Goal: Check status: Check status

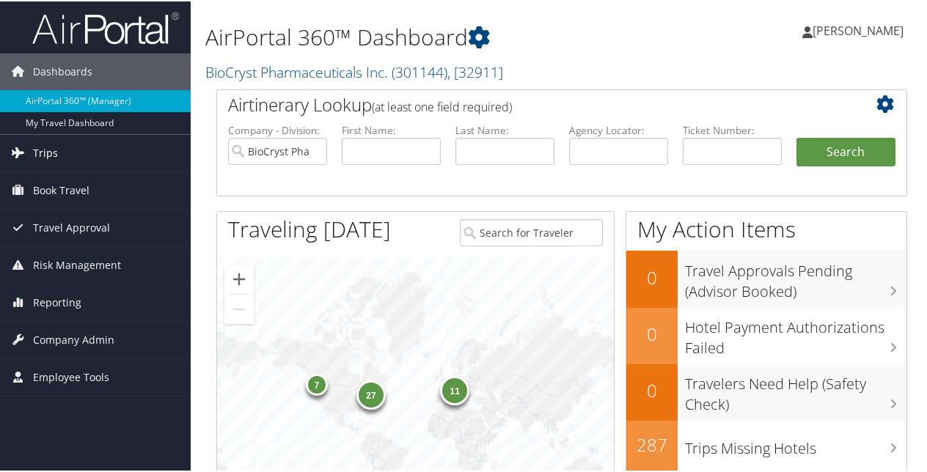
click at [56, 150] on span "Trips" at bounding box center [45, 151] width 25 height 37
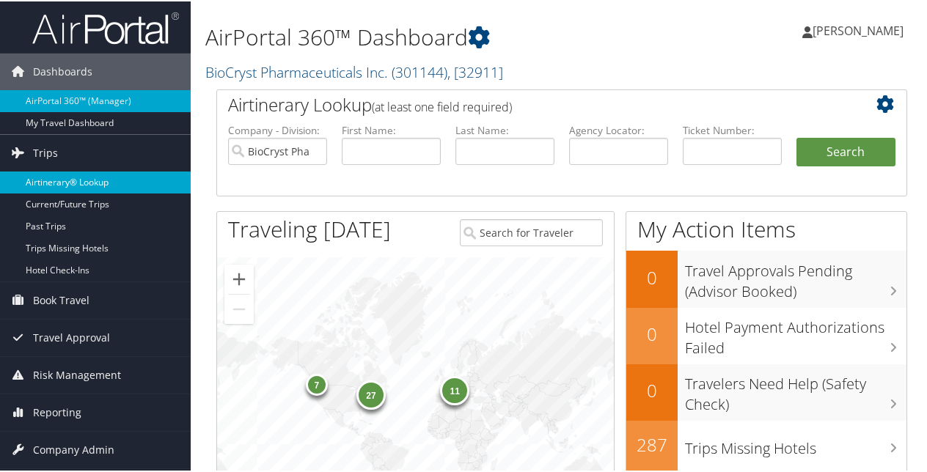
click at [54, 173] on link "Airtinerary® Lookup" at bounding box center [95, 181] width 191 height 22
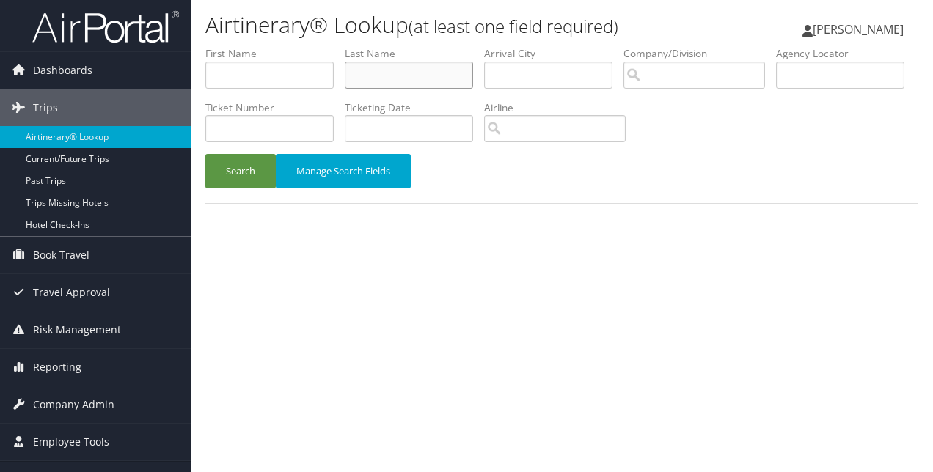
click at [365, 84] on input "text" at bounding box center [409, 75] width 128 height 27
paste input "Moore"
click at [258, 169] on button "Search" at bounding box center [240, 171] width 70 height 34
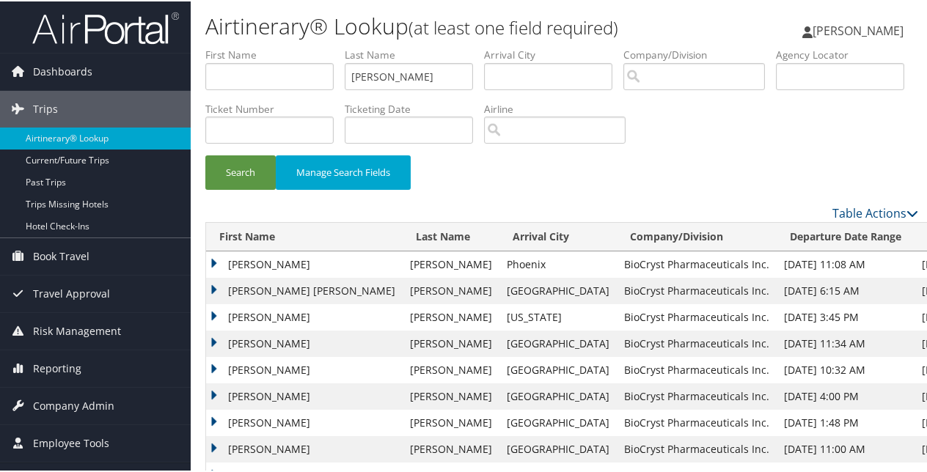
click at [211, 258] on td "JEFFREY" at bounding box center [304, 263] width 197 height 26
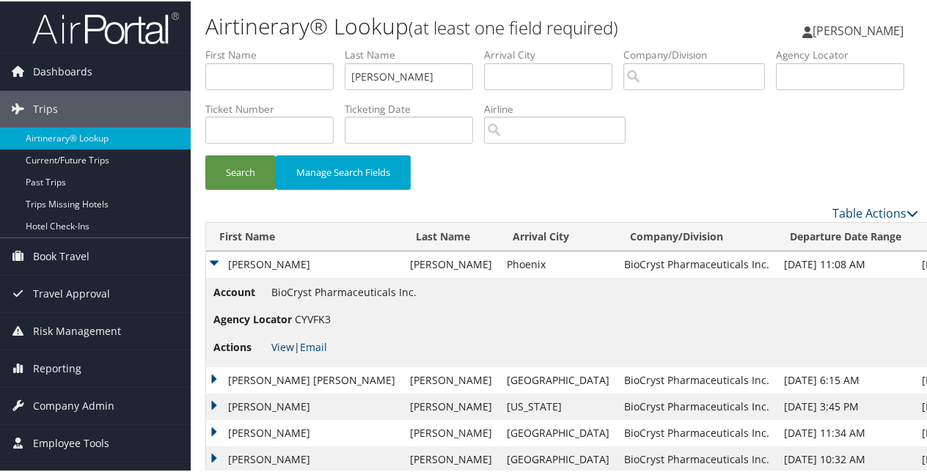
click at [281, 346] on link "View" at bounding box center [282, 346] width 23 height 14
drag, startPoint x: 371, startPoint y: 70, endPoint x: 307, endPoint y: 63, distance: 65.0
click at [307, 46] on ul "First Name Last Name Moore Departure City Arrival City Company/Division Airport…" at bounding box center [561, 46] width 713 height 0
paste input "ustafa"
type input "Mustafa"
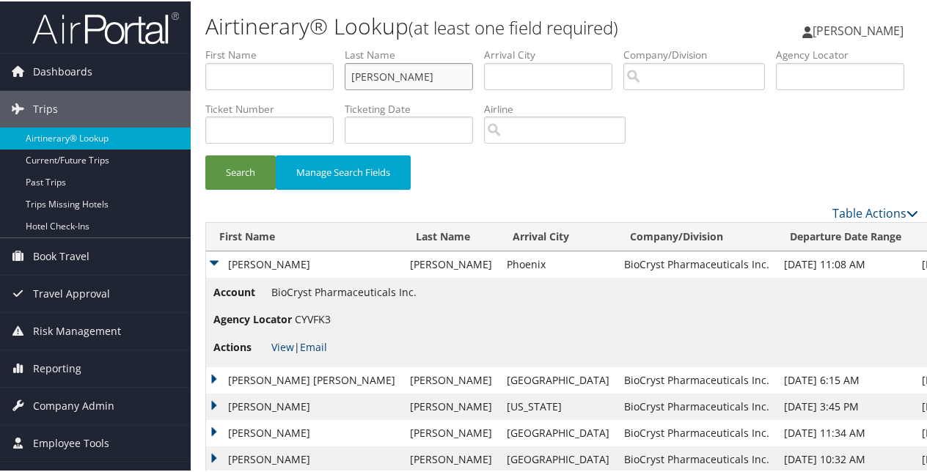
click at [205, 154] on button "Search" at bounding box center [240, 171] width 70 height 34
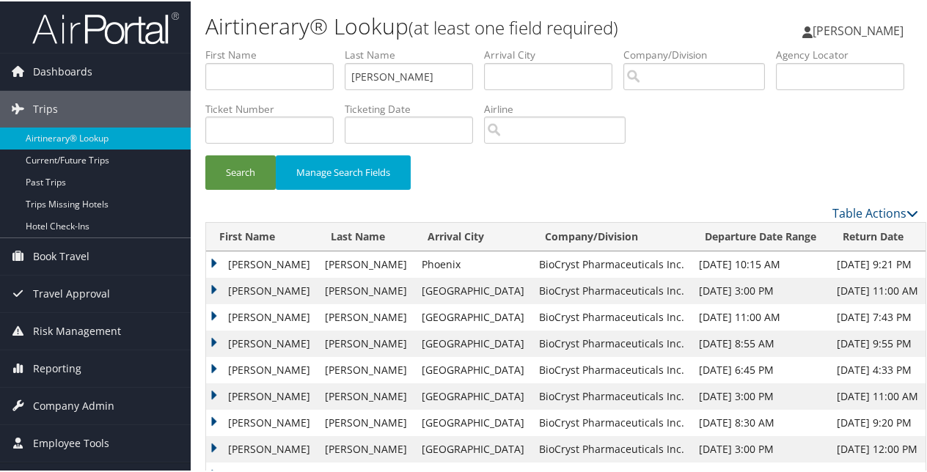
click at [213, 262] on td "SHARIF ASKIA" at bounding box center [261, 263] width 111 height 26
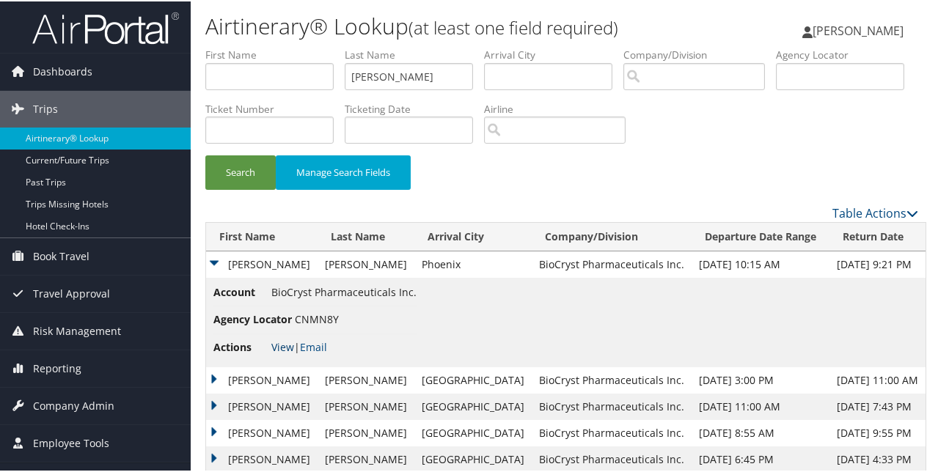
click at [280, 343] on link "View" at bounding box center [282, 346] width 23 height 14
drag, startPoint x: 423, startPoint y: 71, endPoint x: 337, endPoint y: 70, distance: 86.6
click at [337, 46] on ul "First Name Last Name Mustafa Departure City Arrival City Company/Division Airpo…" at bounding box center [561, 46] width 713 height 0
paste input "Nestler-Parr"
click at [255, 173] on button "Search" at bounding box center [240, 171] width 70 height 34
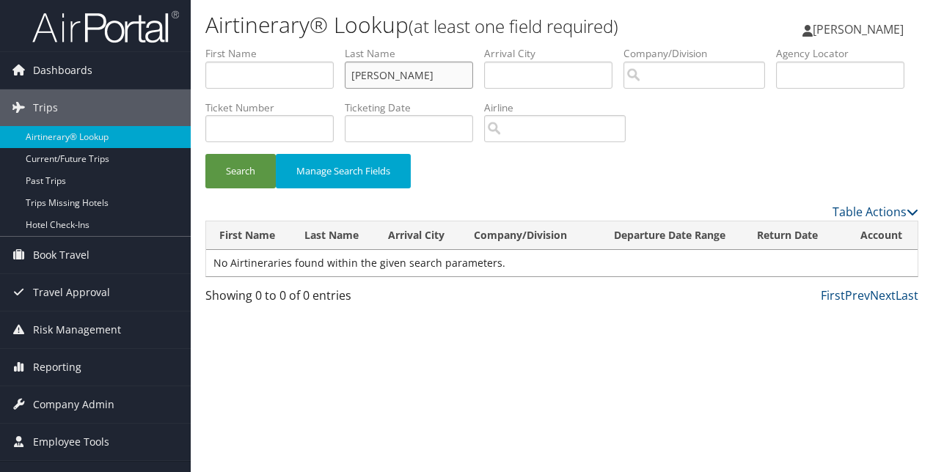
click at [417, 75] on input "Nestler-Parr" at bounding box center [409, 75] width 128 height 27
click at [230, 164] on button "Search" at bounding box center [240, 171] width 70 height 34
drag, startPoint x: 402, startPoint y: 78, endPoint x: 304, endPoint y: 71, distance: 98.5
click at [304, 46] on ul "First Name Last Name Nestler Departure City Arrival City Company/Division Airpo…" at bounding box center [561, 46] width 713 height 0
type input "Parr"
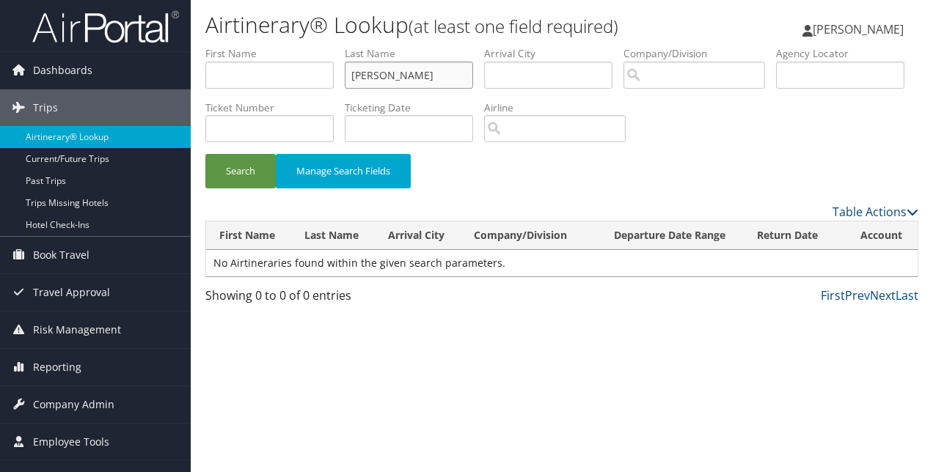
click at [205, 154] on button "Search" at bounding box center [240, 171] width 70 height 34
drag, startPoint x: 409, startPoint y: 76, endPoint x: 340, endPoint y: 81, distance: 69.2
click at [340, 46] on ul "First Name Last Name Parr Departure City Arrival City Company/Division Airport/…" at bounding box center [561, 46] width 713 height 0
click at [311, 81] on li "First Name" at bounding box center [274, 73] width 139 height 54
type input "Sandra"
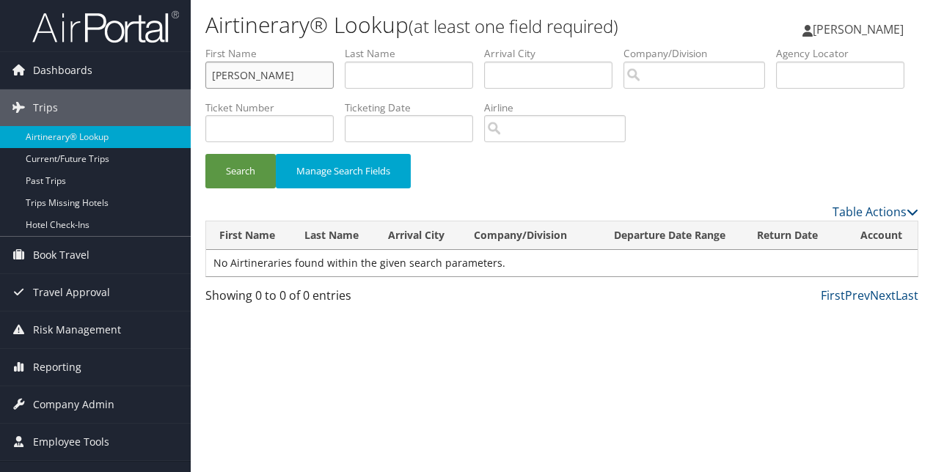
click at [205, 154] on button "Search" at bounding box center [240, 171] width 70 height 34
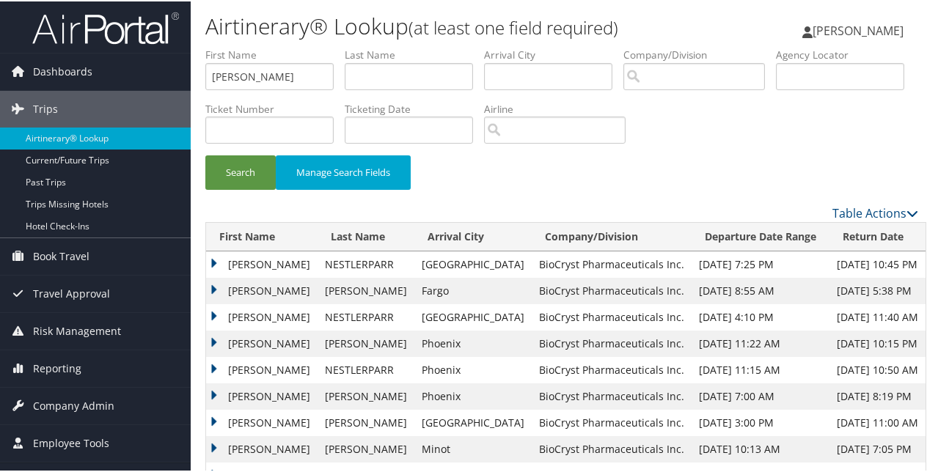
click at [213, 367] on td "SANDRA" at bounding box center [261, 369] width 111 height 26
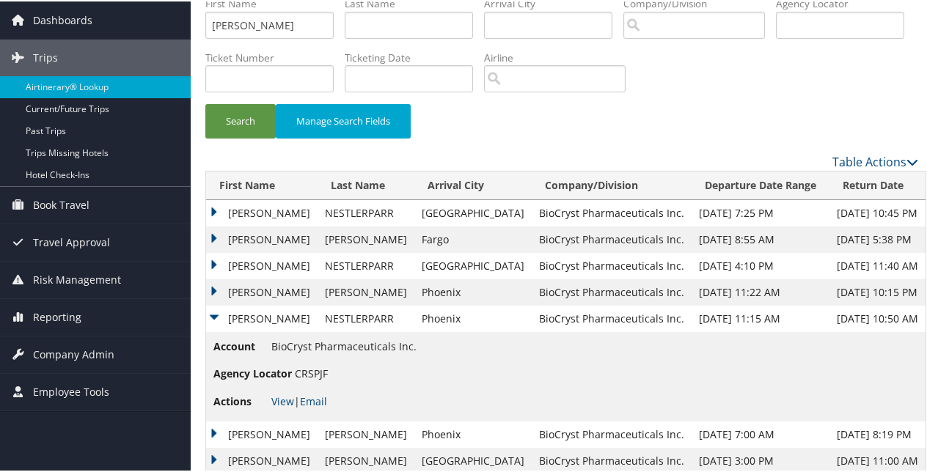
scroll to position [73, 0]
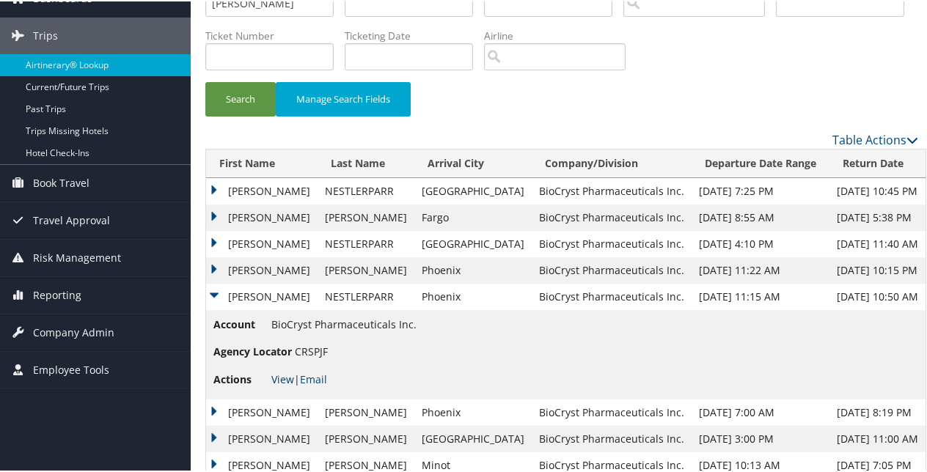
click at [281, 377] on link "View" at bounding box center [282, 378] width 23 height 14
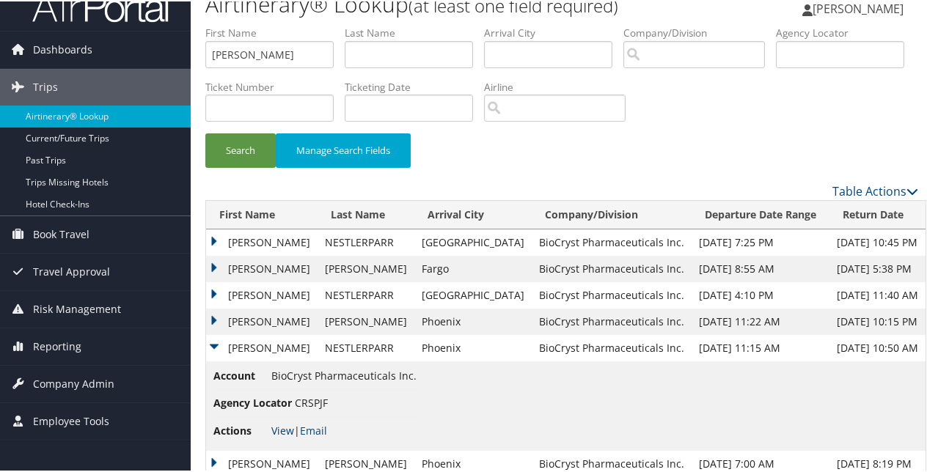
scroll to position [0, 0]
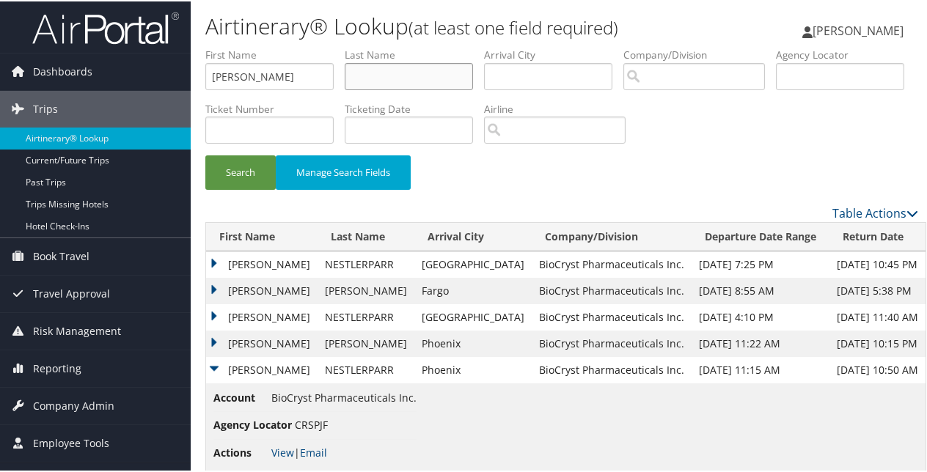
click at [367, 79] on input "text" at bounding box center [409, 75] width 128 height 27
paste input "Nguyen"
type input "Nguyen"
drag, startPoint x: 216, startPoint y: 71, endPoint x: 202, endPoint y: 79, distance: 16.1
click at [205, 79] on form "First Name Sandra Last Name Nguyen Departure City Arrival City Company/Division…" at bounding box center [561, 124] width 713 height 157
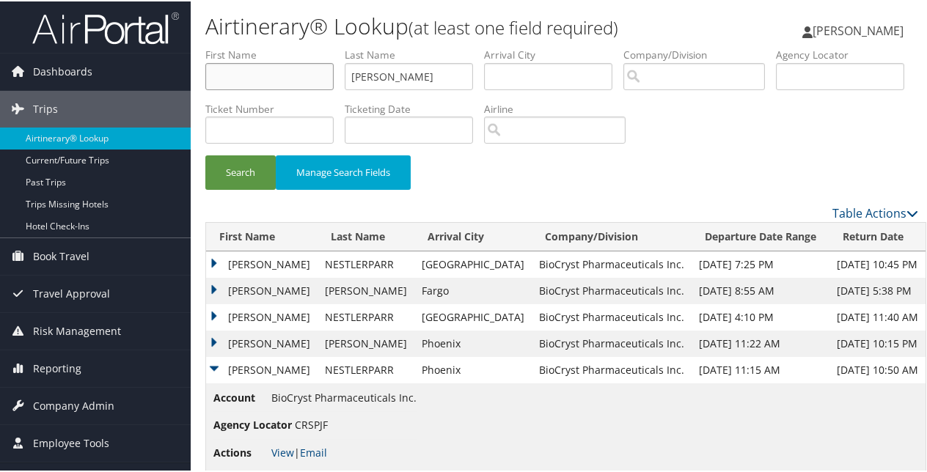
click at [205, 154] on button "Search" at bounding box center [240, 171] width 70 height 34
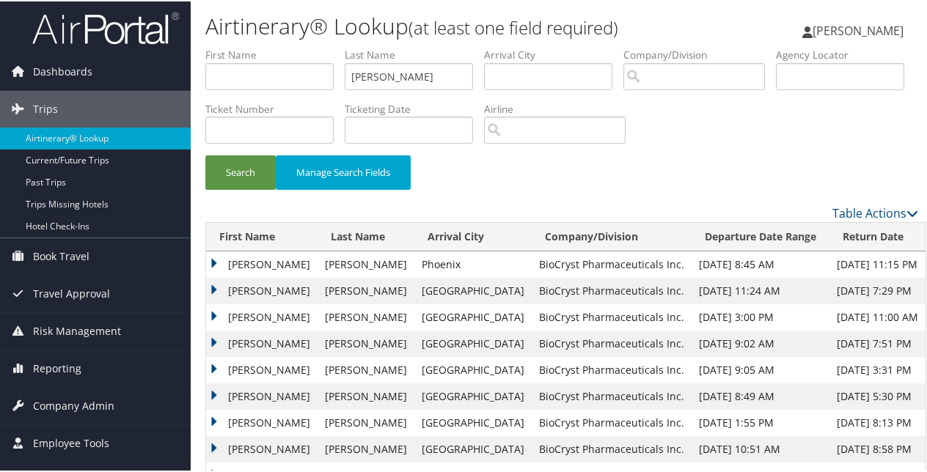
click at [211, 260] on td "ANNA TUOANH" at bounding box center [261, 263] width 111 height 26
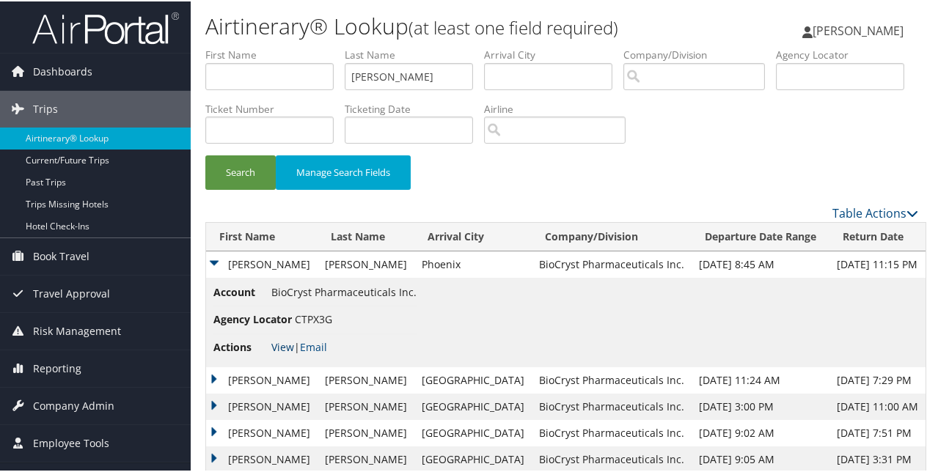
click at [282, 342] on link "View" at bounding box center [282, 346] width 23 height 14
drag, startPoint x: 400, startPoint y: 73, endPoint x: 290, endPoint y: 67, distance: 110.9
click at [290, 46] on ul "First Name Last Name Nguyen Departure City Arrival City Company/Division Airpor…" at bounding box center [561, 46] width 713 height 0
paste input "Paida"
click at [205, 154] on button "Search" at bounding box center [240, 171] width 70 height 34
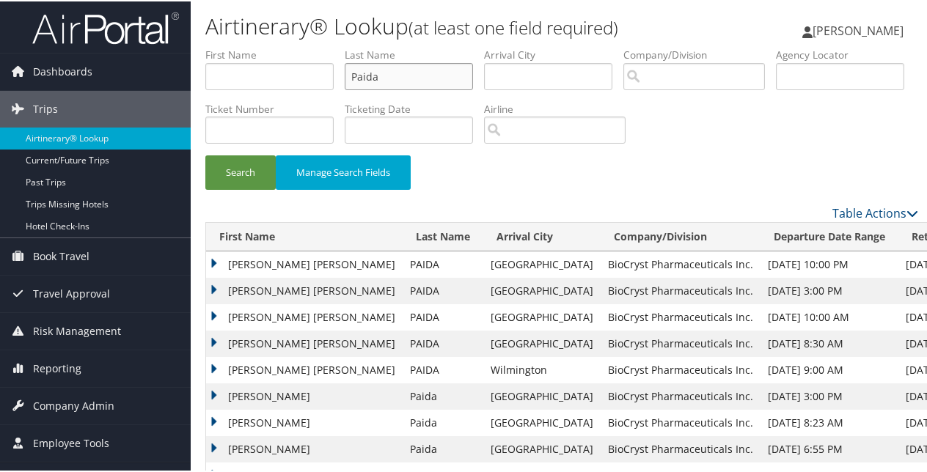
drag, startPoint x: 345, startPoint y: 67, endPoint x: 330, endPoint y: 68, distance: 14.7
click at [330, 46] on ul "First Name Last Name Paida Departure City Arrival City Company/Division Airport…" at bounding box center [561, 46] width 713 height 0
type input "O"
click at [205, 154] on button "Search" at bounding box center [240, 171] width 70 height 34
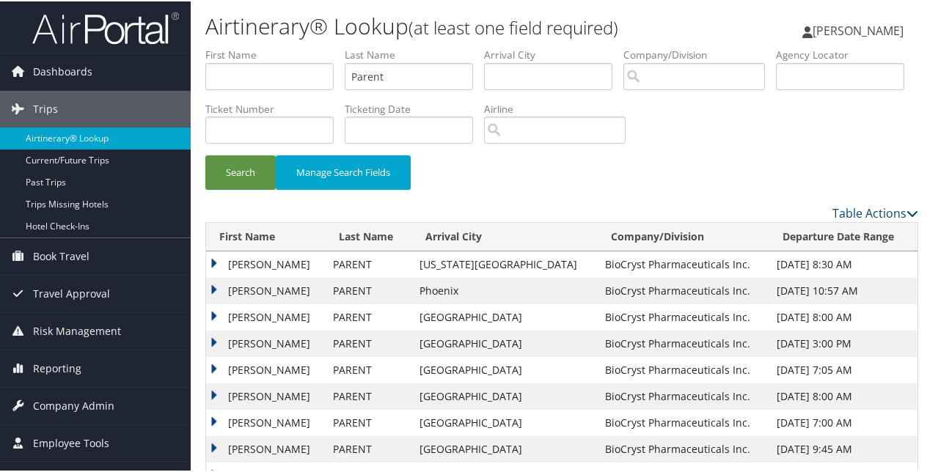
click at [213, 289] on td "RONALD WAYNE JR" at bounding box center [266, 290] width 120 height 26
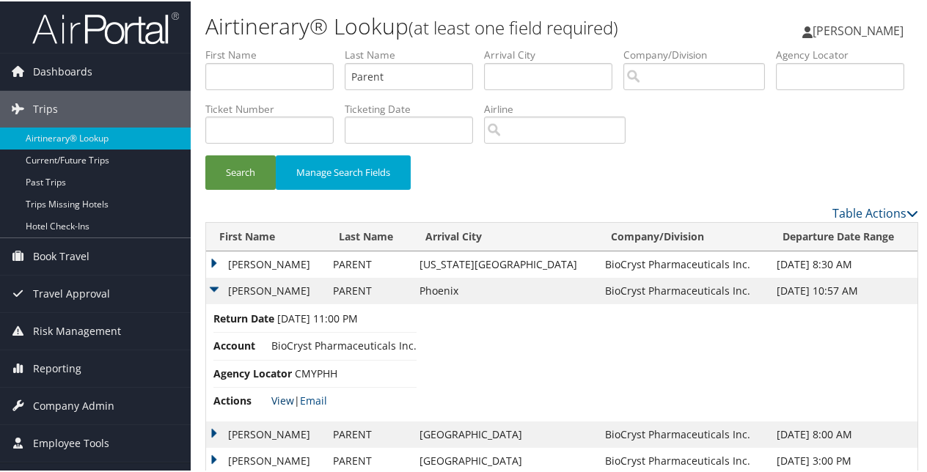
click at [279, 396] on link "View" at bounding box center [282, 399] width 23 height 14
drag, startPoint x: 393, startPoint y: 81, endPoint x: 304, endPoint y: 73, distance: 89.8
click at [304, 46] on ul "First Name Last Name Parent Departure City Arrival City Company/Division Airpor…" at bounding box center [561, 46] width 713 height 0
click at [205, 154] on button "Search" at bounding box center [240, 171] width 70 height 34
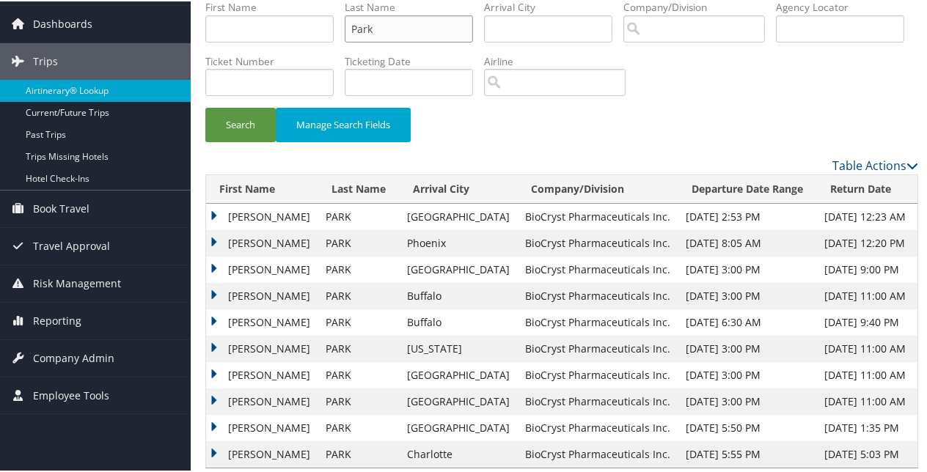
scroll to position [67, 0]
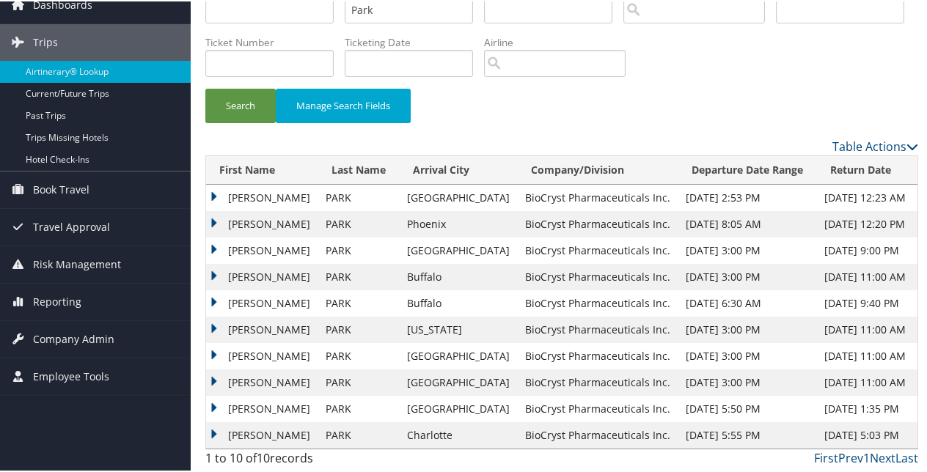
click at [213, 216] on td "LINA" at bounding box center [262, 223] width 112 height 26
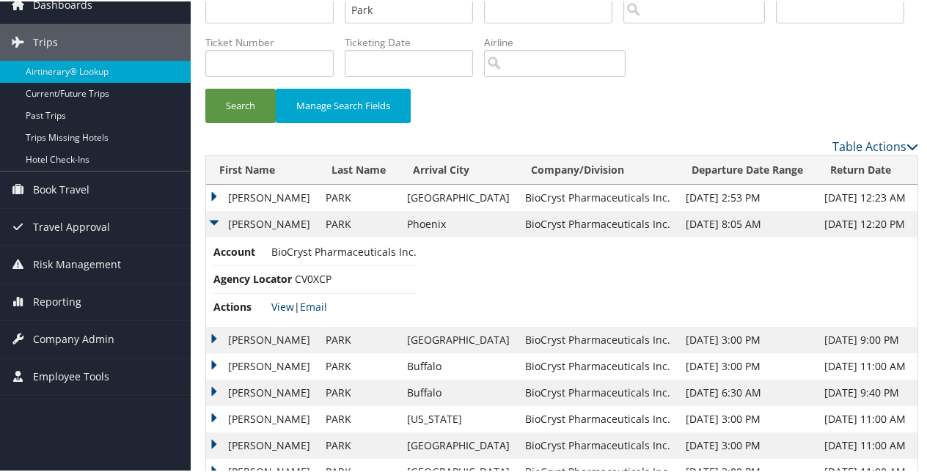
click at [278, 302] on link "View" at bounding box center [282, 306] width 23 height 14
click at [209, 191] on td "LINA" at bounding box center [262, 196] width 112 height 26
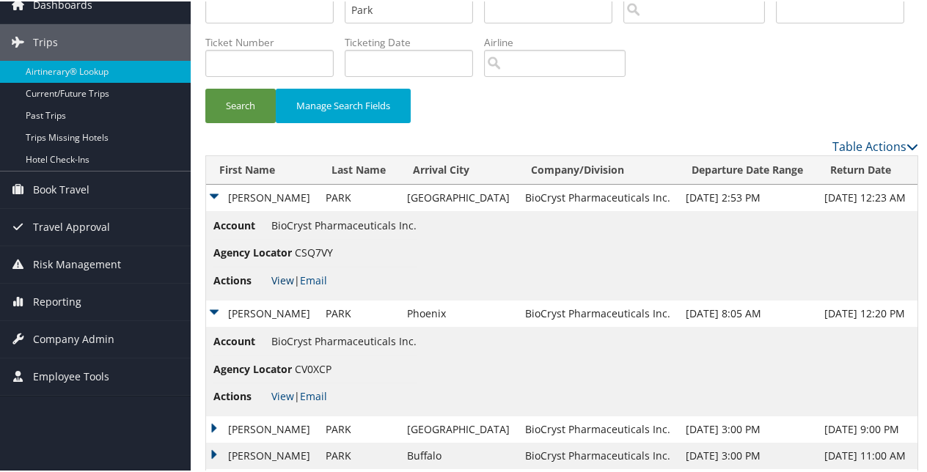
click at [282, 274] on link "View" at bounding box center [282, 279] width 23 height 14
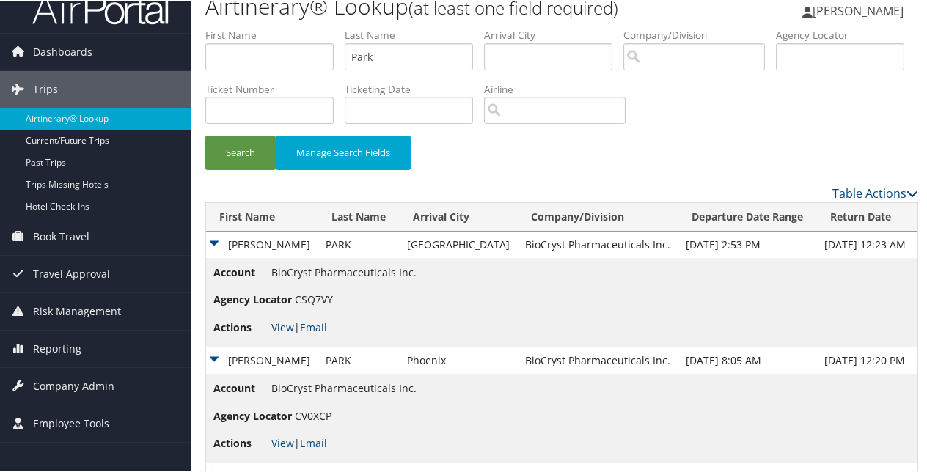
scroll to position [0, 0]
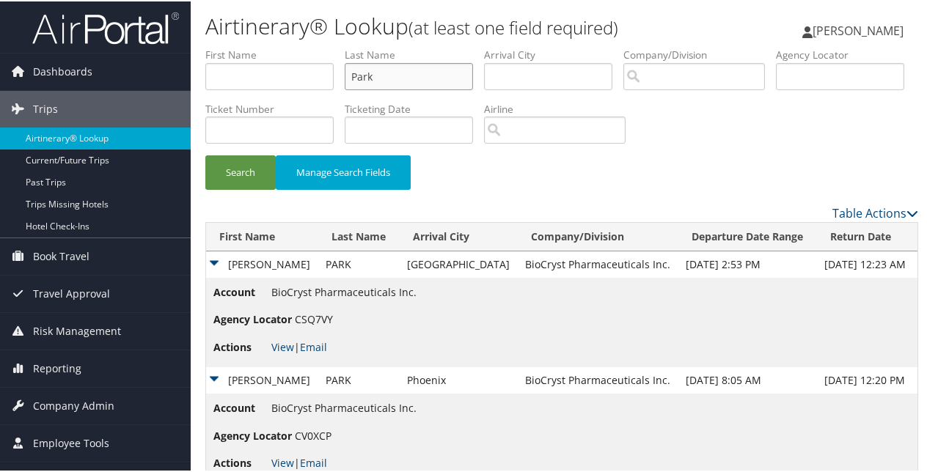
drag, startPoint x: 389, startPoint y: 76, endPoint x: 313, endPoint y: 63, distance: 77.4
click at [313, 46] on ul "First Name Last Name Park Departure City Arrival City Company/Division Airport/…" at bounding box center [561, 46] width 713 height 0
click at [205, 154] on button "Search" at bounding box center [240, 171] width 70 height 34
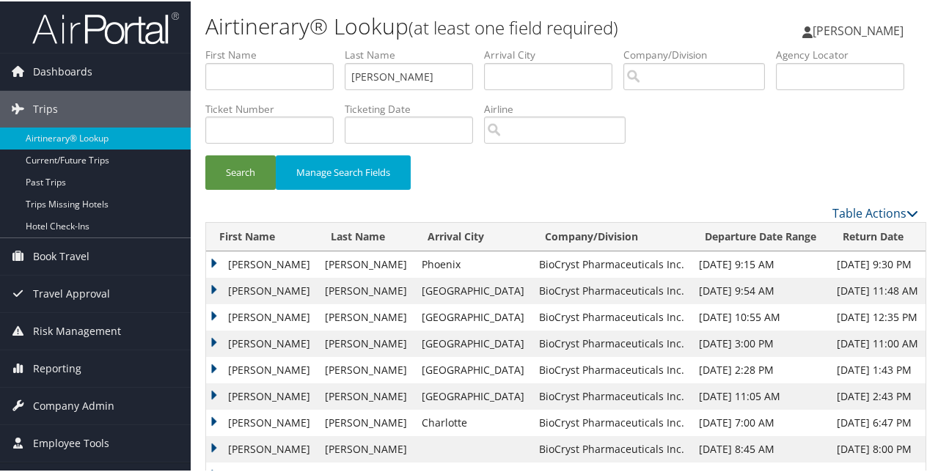
click at [210, 260] on td "NIMESH PRAVIN" at bounding box center [261, 263] width 111 height 26
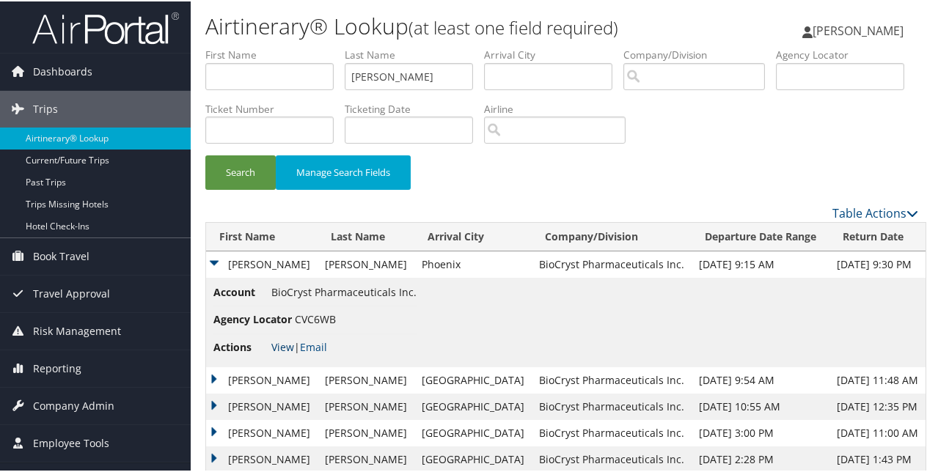
click at [277, 341] on link "View" at bounding box center [282, 346] width 23 height 14
drag, startPoint x: 349, startPoint y: 81, endPoint x: 296, endPoint y: 85, distance: 53.0
click at [296, 46] on ul "First Name Last Name Patel Departure City Arrival City Company/Division Airport…" at bounding box center [561, 46] width 713 height 0
paste input "velich"
click at [244, 173] on button "Search" at bounding box center [240, 171] width 70 height 34
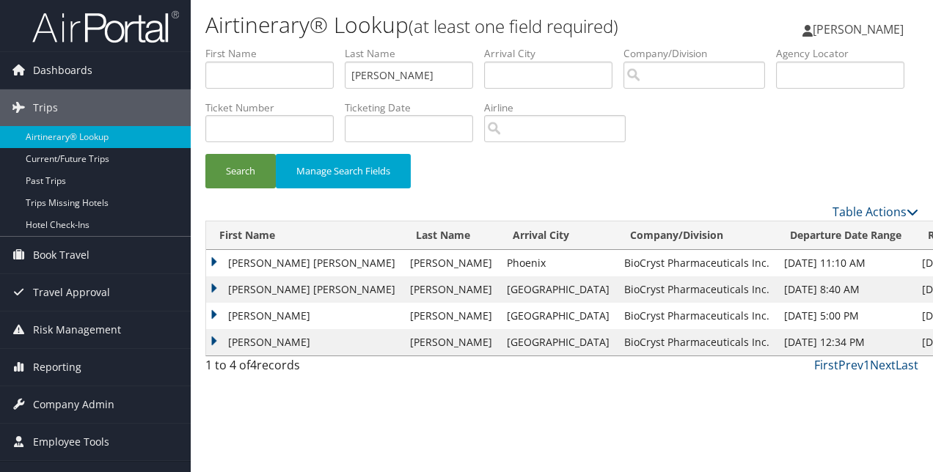
click at [210, 260] on td "AMANDA LEANNE" at bounding box center [304, 263] width 197 height 26
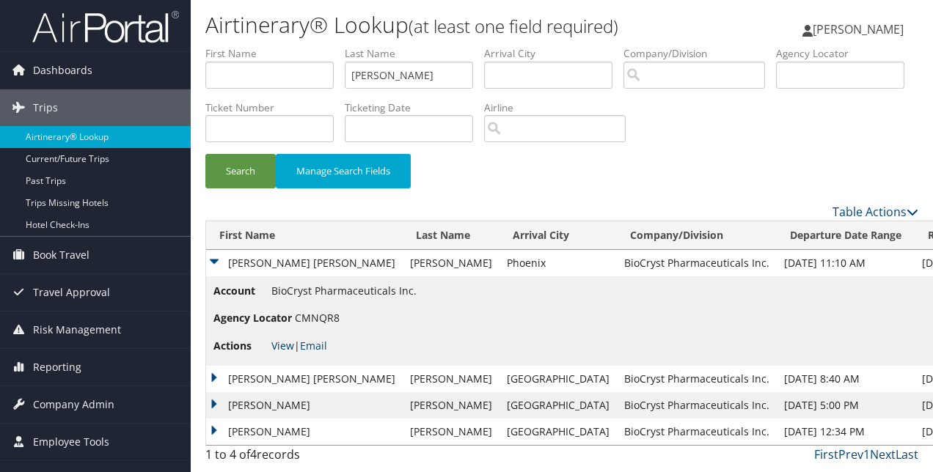
click at [283, 344] on link "View" at bounding box center [282, 346] width 23 height 14
drag, startPoint x: 401, startPoint y: 70, endPoint x: 295, endPoint y: 73, distance: 106.4
click at [301, 46] on ul "First Name Last Name Pavelich Departure City Arrival City Company/Division Airp…" at bounding box center [561, 46] width 713 height 0
click at [205, 154] on button "Search" at bounding box center [240, 171] width 70 height 34
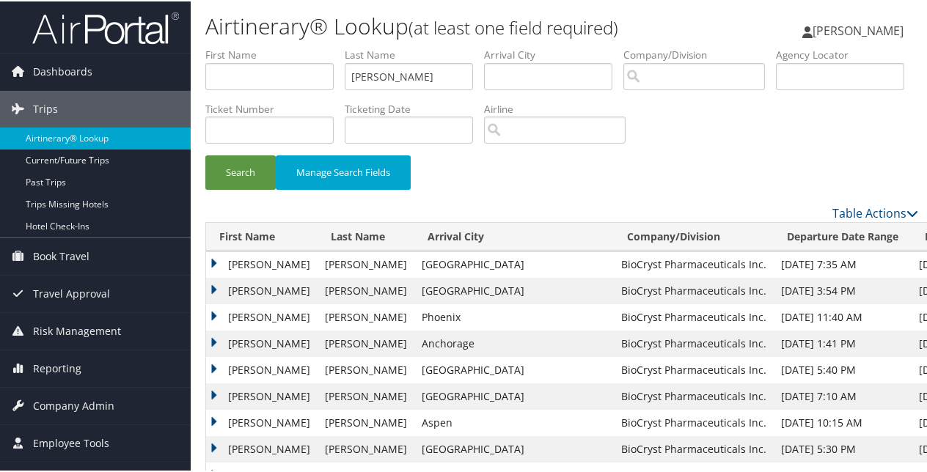
click at [210, 311] on td "SHANNON R" at bounding box center [261, 316] width 111 height 26
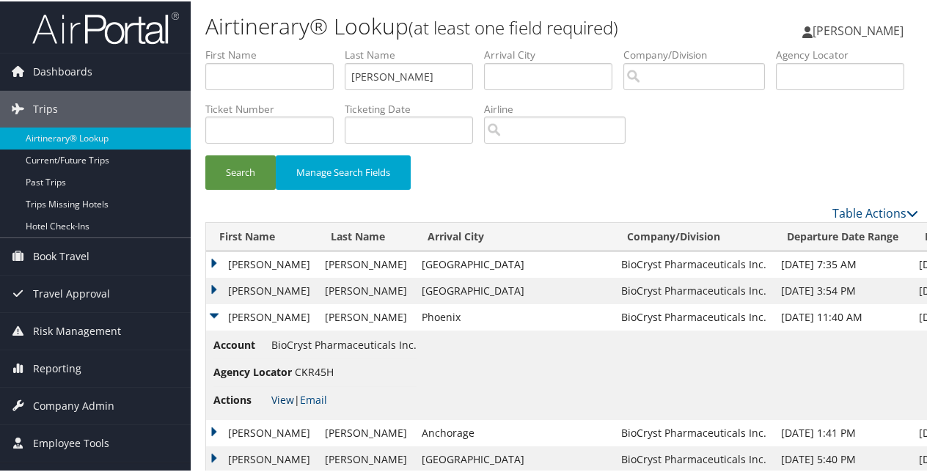
click at [282, 395] on link "View" at bounding box center [282, 399] width 23 height 14
drag, startPoint x: 394, startPoint y: 77, endPoint x: 274, endPoint y: 67, distance: 120.0
click at [274, 46] on ul "First Name Last Name Payne Departure City Arrival City Company/Division Airport…" at bounding box center [561, 46] width 713 height 0
click at [205, 154] on button "Search" at bounding box center [240, 171] width 70 height 34
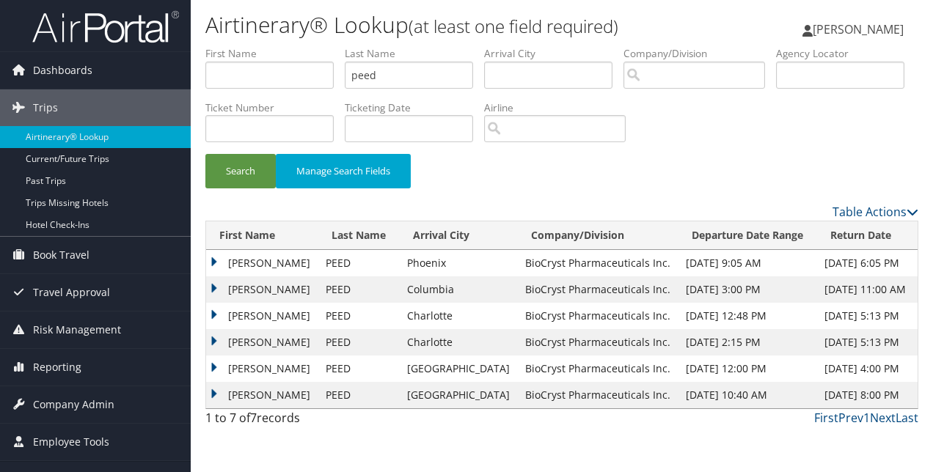
click at [213, 260] on td "DAVID ALAN" at bounding box center [262, 263] width 112 height 26
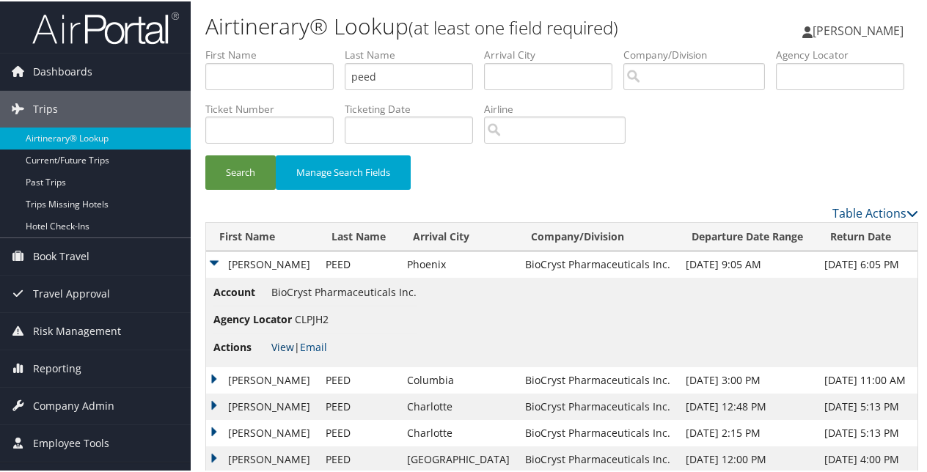
click at [282, 343] on link "View" at bounding box center [282, 346] width 23 height 14
click at [332, 46] on ul "First Name Last Name peed Departure City Arrival City Company/Division Airport/…" at bounding box center [561, 46] width 713 height 0
paste input "Pham"
click at [205, 154] on button "Search" at bounding box center [240, 171] width 70 height 34
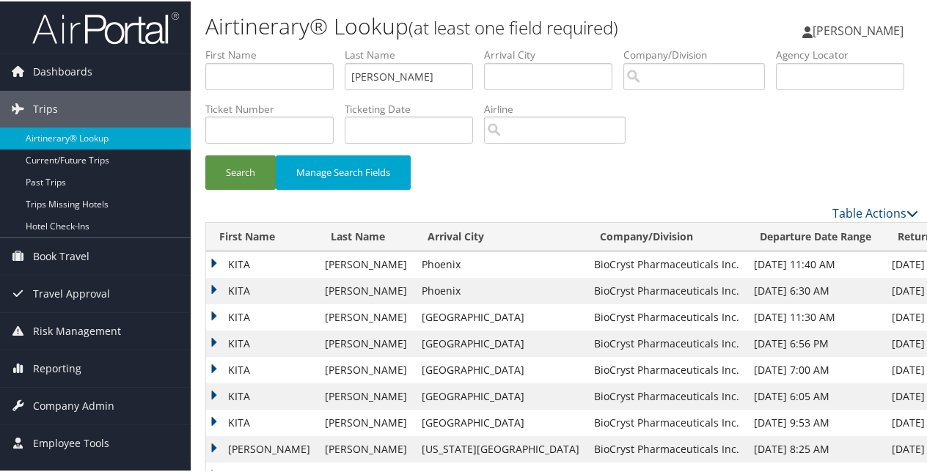
click at [214, 282] on td "KITA" at bounding box center [261, 290] width 111 height 26
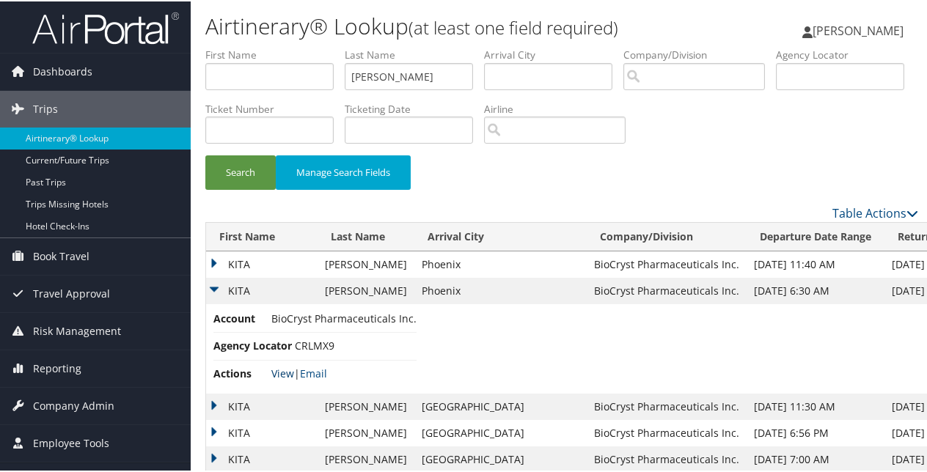
click at [279, 369] on link "View" at bounding box center [282, 372] width 23 height 14
click at [214, 261] on td "KITA" at bounding box center [261, 263] width 111 height 26
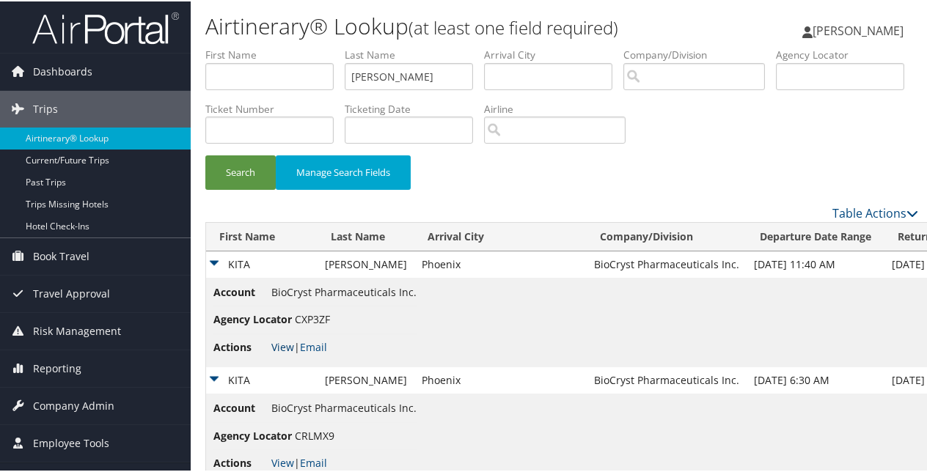
click at [289, 348] on link "View" at bounding box center [282, 346] width 23 height 14
drag, startPoint x: 428, startPoint y: 80, endPoint x: 324, endPoint y: 76, distance: 104.2
click at [326, 46] on ul "First Name Last Name Pham Departure City Arrival City Company/Division Airport/…" at bounding box center [561, 46] width 713 height 0
paste input "illips"
click at [244, 175] on button "Search" at bounding box center [240, 171] width 70 height 34
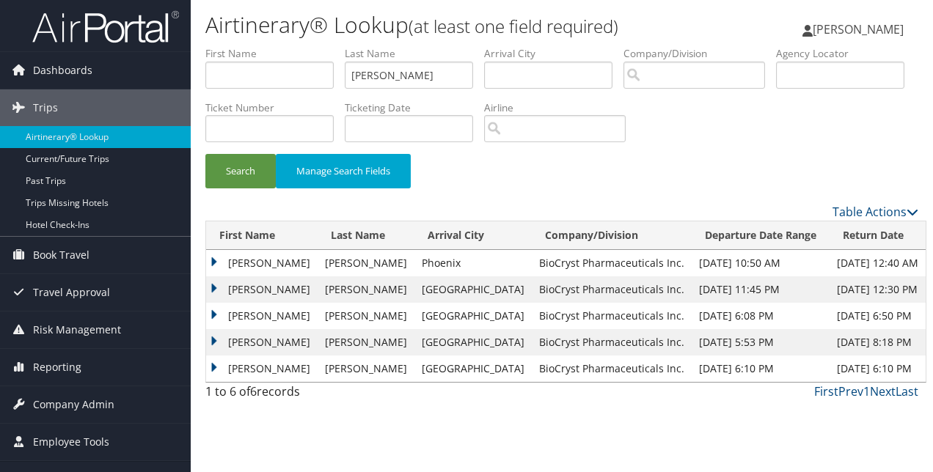
click at [212, 256] on td "MATTHEW MICHAEL" at bounding box center [261, 263] width 111 height 26
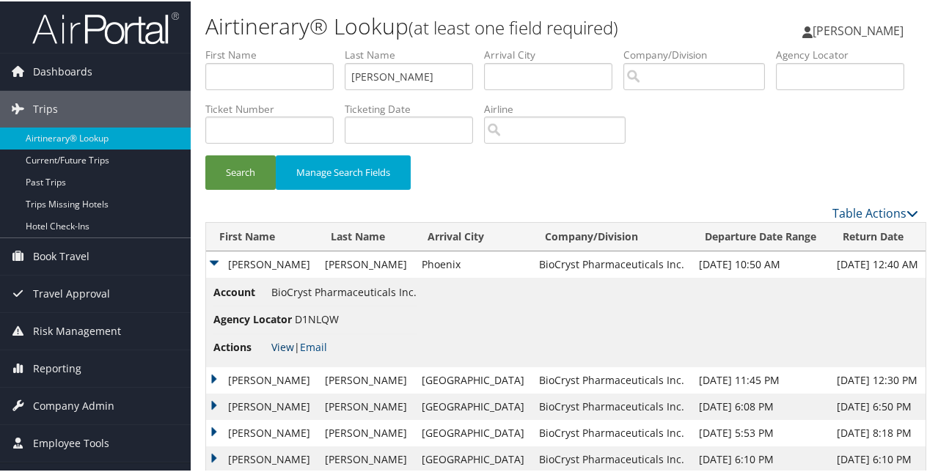
click at [279, 345] on link "View" at bounding box center [282, 346] width 23 height 14
drag, startPoint x: 395, startPoint y: 70, endPoint x: 295, endPoint y: 58, distance: 101.3
click at [295, 46] on ul "First Name Last Name Phillips Departure City Arrival City Company/Division Airp…" at bounding box center [561, 46] width 713 height 0
paste input "otteiger"
type input "Potteiger"
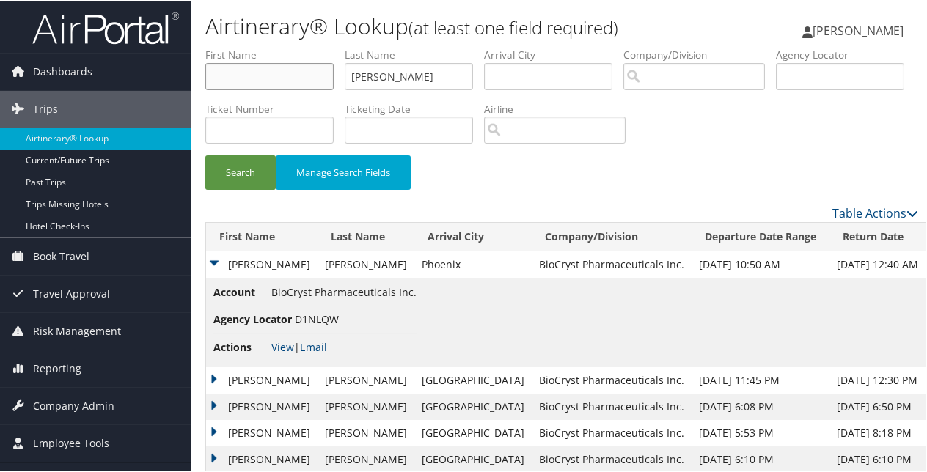
type input "Danielle"
click at [266, 177] on button "Search" at bounding box center [240, 171] width 70 height 34
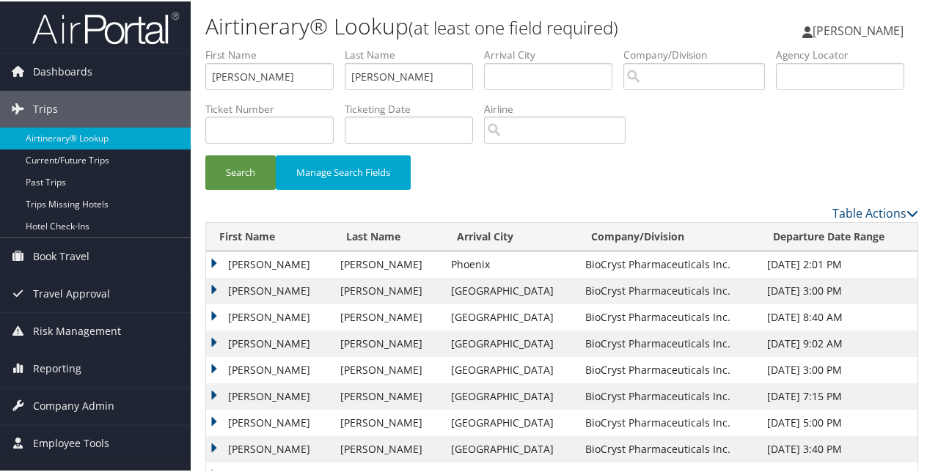
click at [211, 257] on td "DANIELLE PETRANGELI" at bounding box center [269, 263] width 127 height 26
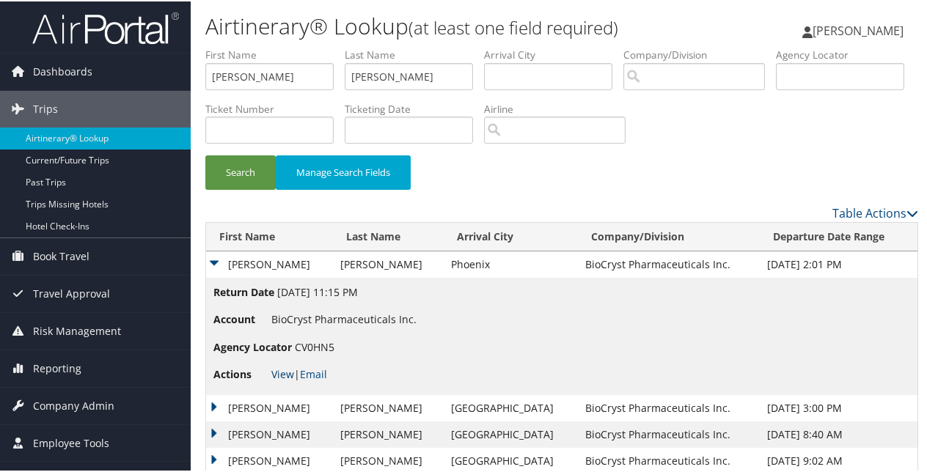
click at [283, 368] on link "View" at bounding box center [282, 373] width 23 height 14
drag, startPoint x: 400, startPoint y: 75, endPoint x: 315, endPoint y: 85, distance: 85.0
click at [315, 46] on ul "First Name Danielle Last Name Potteiger Departure City Arrival City Company/Div…" at bounding box center [561, 46] width 713 height 0
paste input "uschav"
type input "Puschaver"
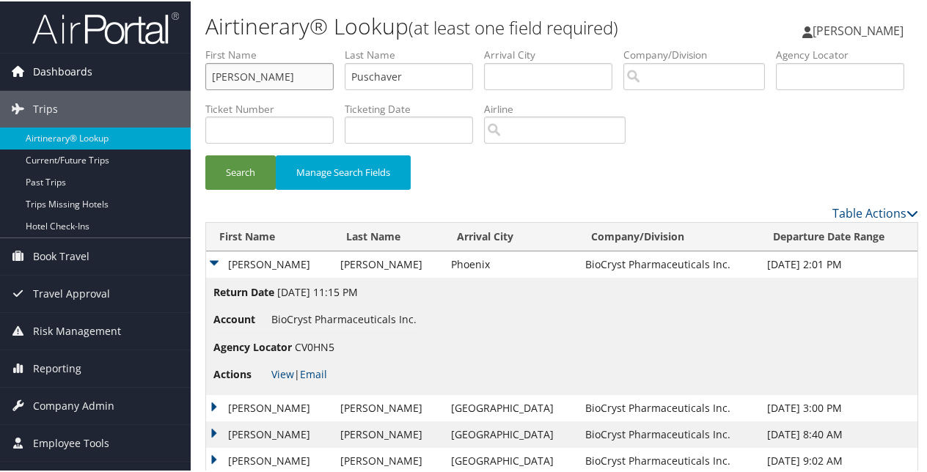
drag, startPoint x: 288, startPoint y: 81, endPoint x: 145, endPoint y: 72, distance: 143.3
click at [145, 72] on div "Dashboards AirPortal 360™ (Manager) My Travel Dashboard Trips Airtinerary® Look…" at bounding box center [466, 328] width 933 height 657
click at [240, 161] on button "Search" at bounding box center [240, 171] width 70 height 34
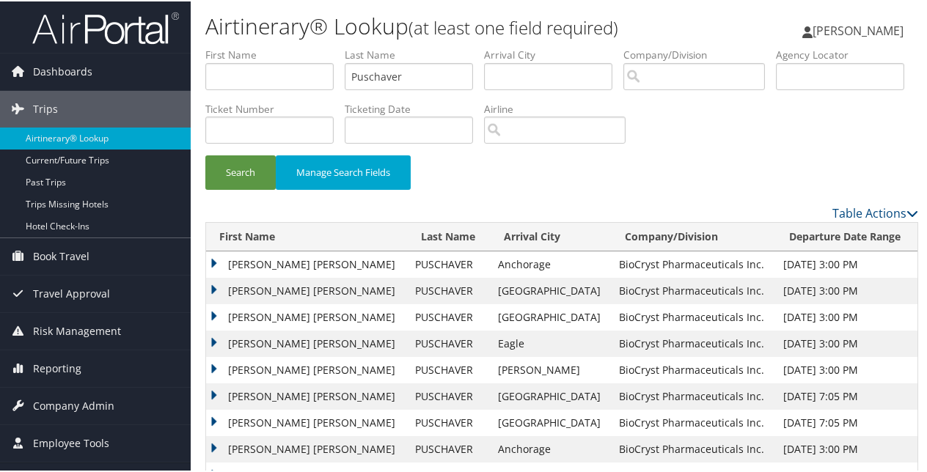
click at [208, 340] on td "ANDREA CHRISTINE" at bounding box center [307, 342] width 202 height 26
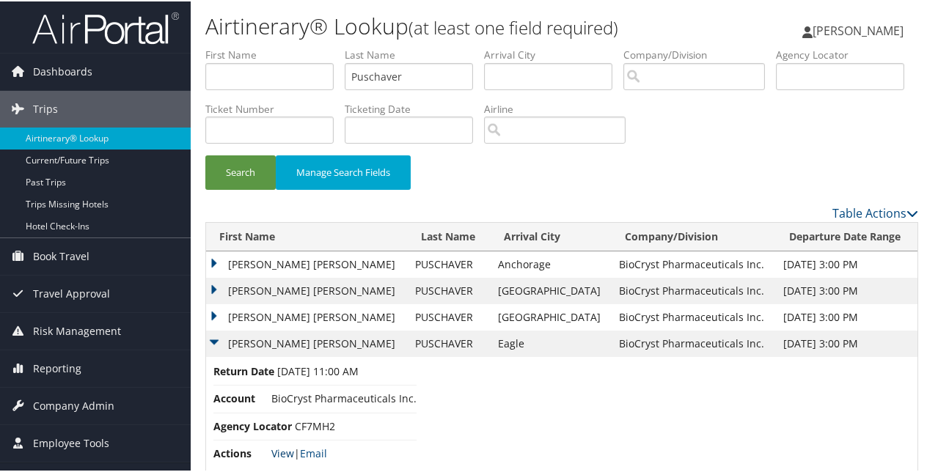
click at [271, 447] on link "View" at bounding box center [282, 452] width 23 height 14
drag, startPoint x: 428, startPoint y: 76, endPoint x: 343, endPoint y: 73, distance: 85.2
click at [343, 46] on ul "First Name Last Name Puschaver Departure City Arrival City Company/Division Air…" at bounding box center [561, 46] width 713 height 0
paste input "Quinones"
click at [257, 172] on button "Search" at bounding box center [240, 171] width 70 height 34
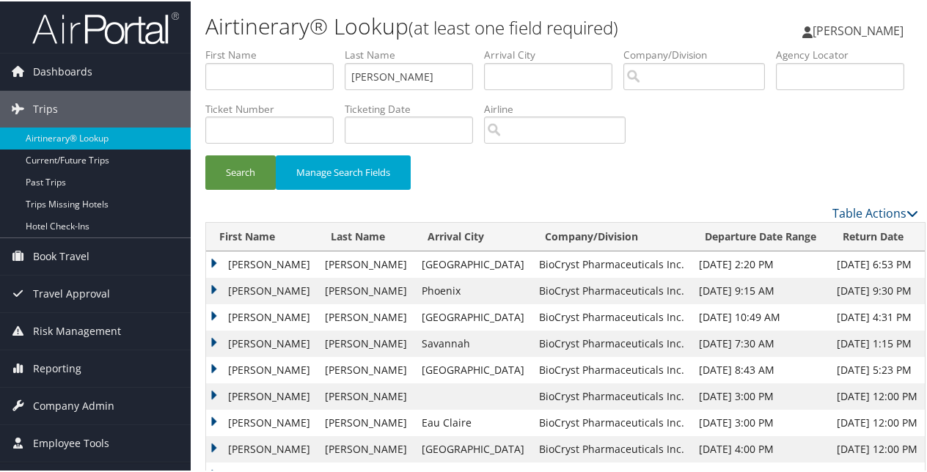
click at [214, 285] on td "JESSICA LYNN" at bounding box center [261, 290] width 111 height 26
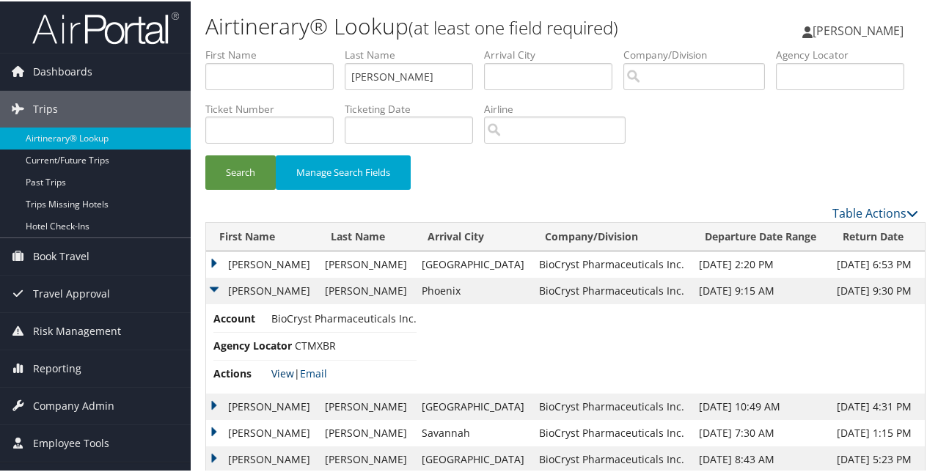
click at [271, 374] on link "View" at bounding box center [282, 372] width 23 height 14
drag, startPoint x: 411, startPoint y: 72, endPoint x: 354, endPoint y: 76, distance: 56.6
click at [354, 76] on input "Quinones" at bounding box center [409, 75] width 128 height 27
click at [351, 76] on input "Quinones" at bounding box center [409, 75] width 128 height 27
paste input "Quintana"
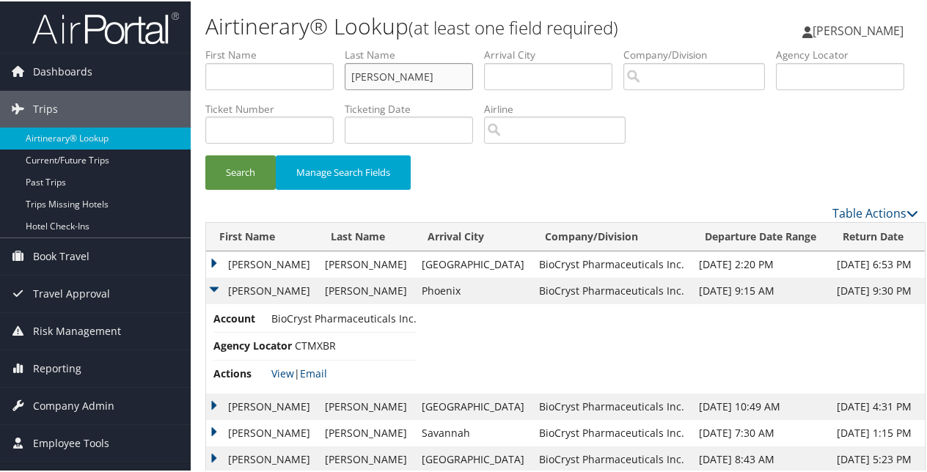
click at [205, 154] on button "Search" at bounding box center [240, 171] width 70 height 34
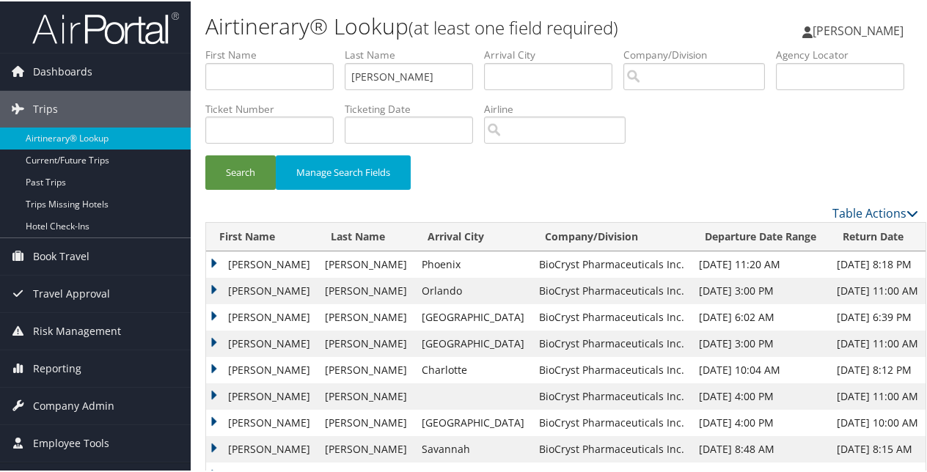
click at [216, 261] on td "MIGUEL ANGEL" at bounding box center [261, 263] width 111 height 26
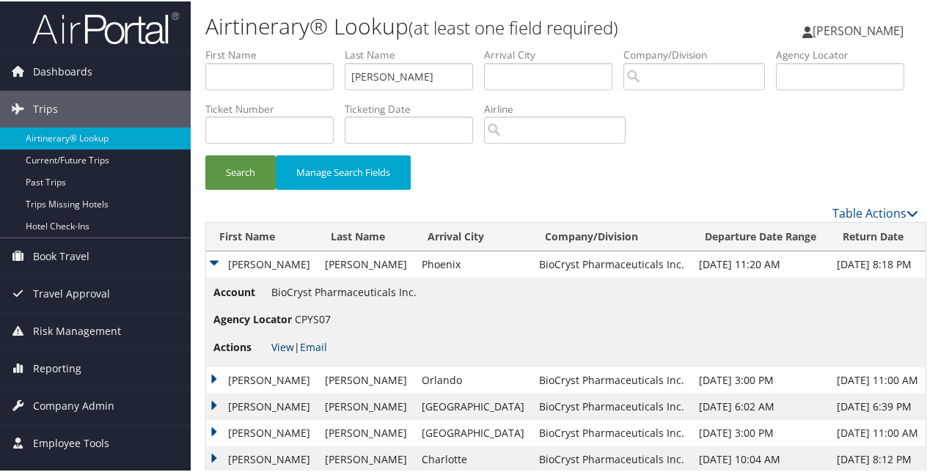
click at [277, 342] on link "View" at bounding box center [282, 346] width 23 height 14
drag, startPoint x: 415, startPoint y: 82, endPoint x: 262, endPoint y: 70, distance: 153.7
click at [262, 46] on ul "First Name Last Name Quintana Departure City Arrival City Company/Division Airp…" at bounding box center [561, 46] width 713 height 0
click at [205, 154] on button "Search" at bounding box center [240, 171] width 70 height 34
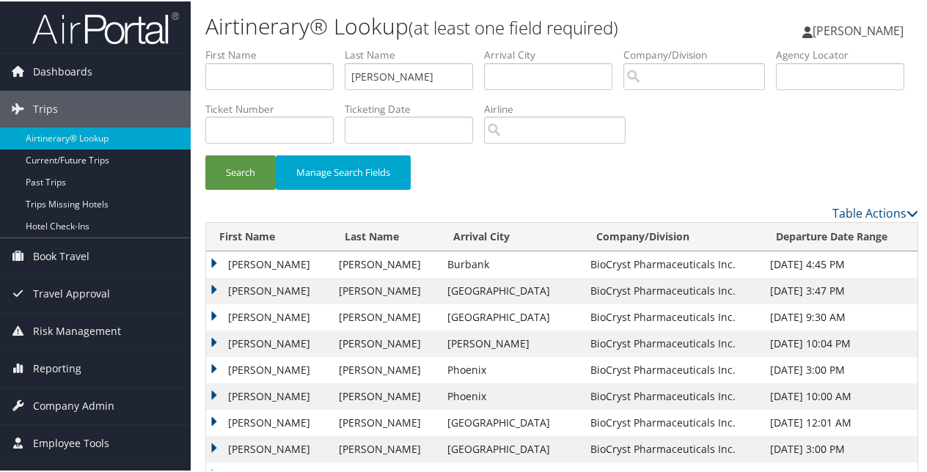
click at [213, 364] on td "HOLLY" at bounding box center [268, 369] width 125 height 26
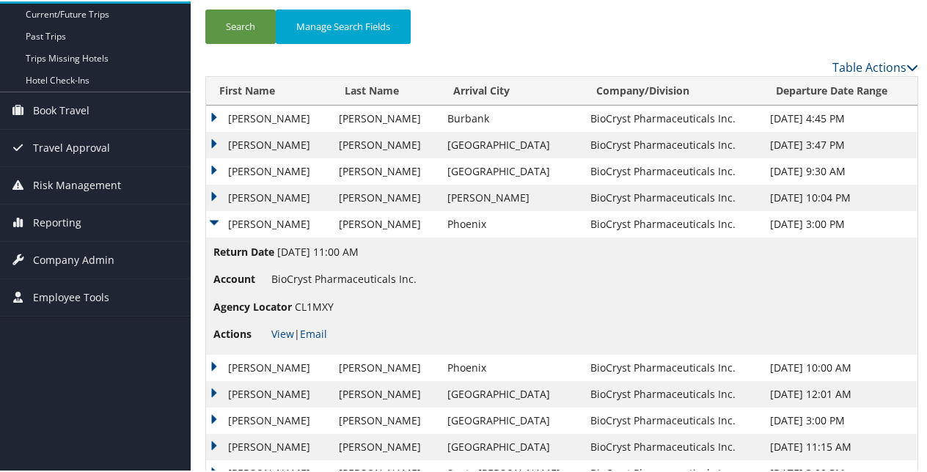
scroll to position [147, 0]
click at [288, 327] on link "View" at bounding box center [282, 332] width 23 height 14
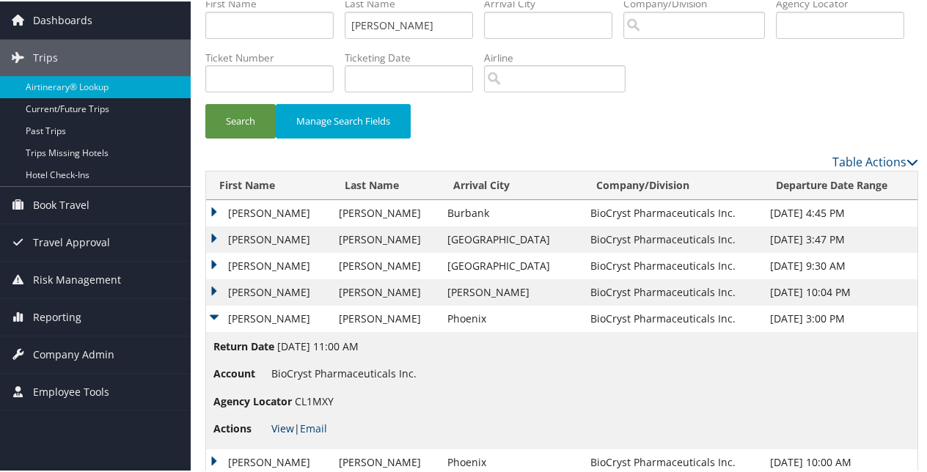
scroll to position [0, 0]
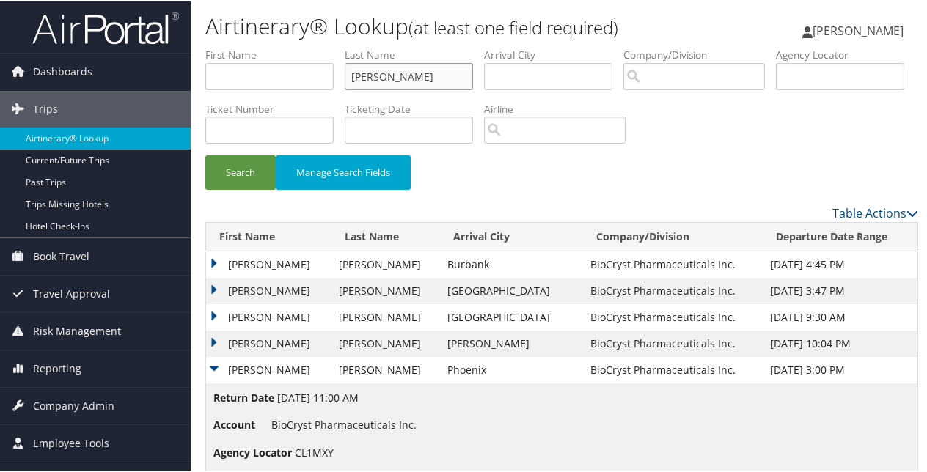
drag, startPoint x: 395, startPoint y: 76, endPoint x: 336, endPoint y: 59, distance: 62.0
click at [336, 46] on ul "First Name Last Name Wong Departure City Arrival City Company/Division Airport/…" at bounding box center [561, 46] width 713 height 0
type input "Washington"
click at [205, 154] on button "Search" at bounding box center [240, 171] width 70 height 34
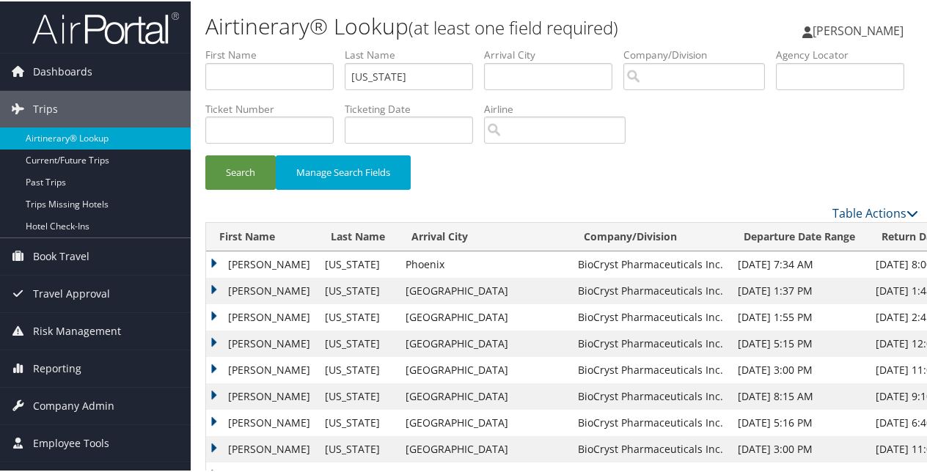
click at [212, 257] on td "SYDNEY ELISE" at bounding box center [261, 263] width 111 height 26
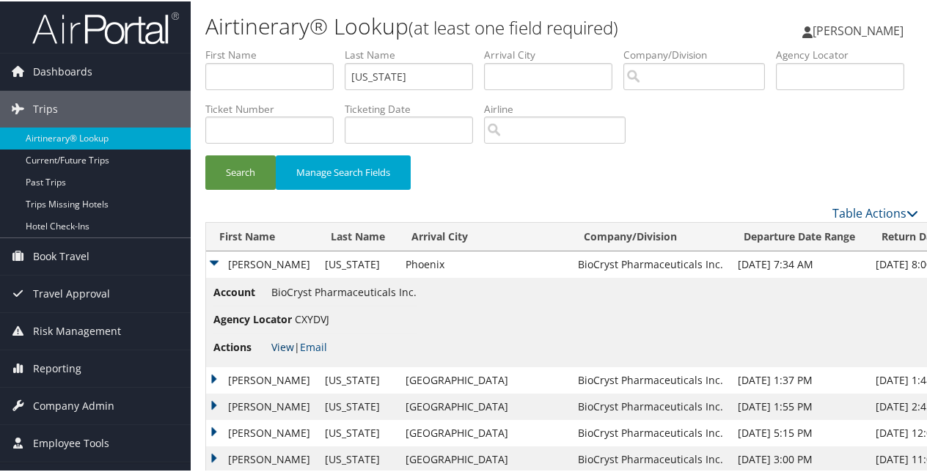
click at [279, 343] on link "View" at bounding box center [282, 346] width 23 height 14
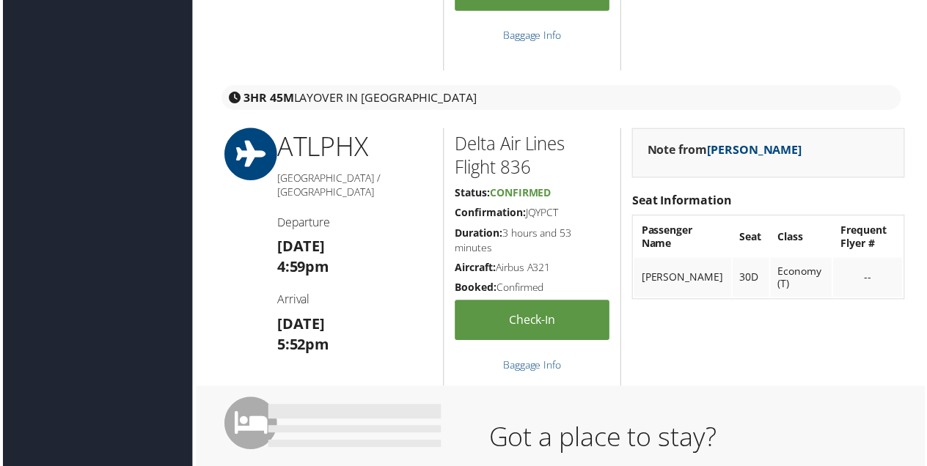
scroll to position [807, 0]
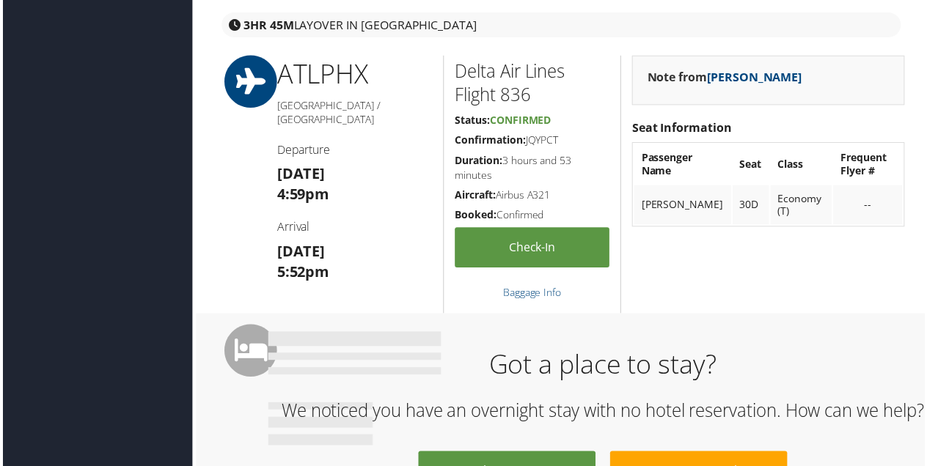
click at [526, 366] on h1 "Got a place to stay?" at bounding box center [604, 366] width 652 height 37
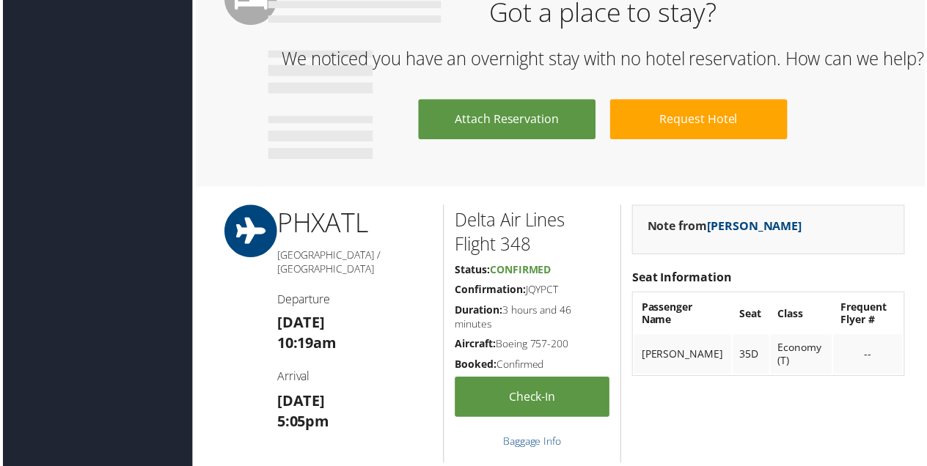
scroll to position [1027, 0]
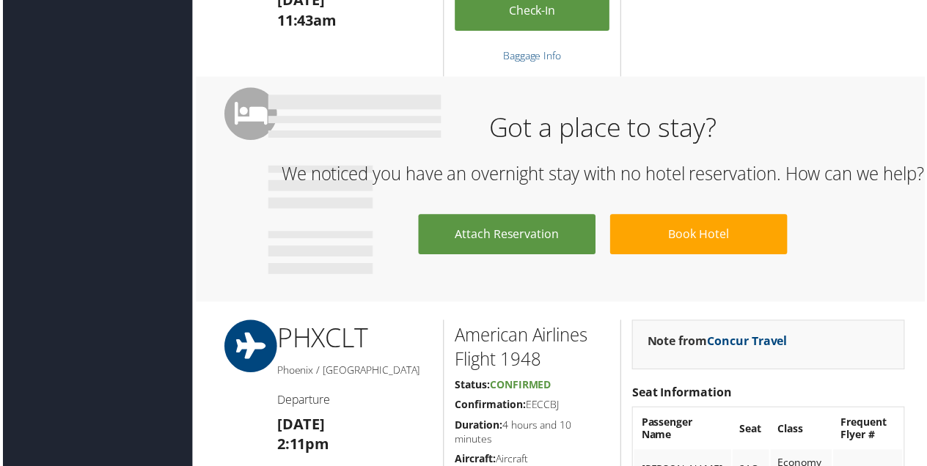
scroll to position [807, 0]
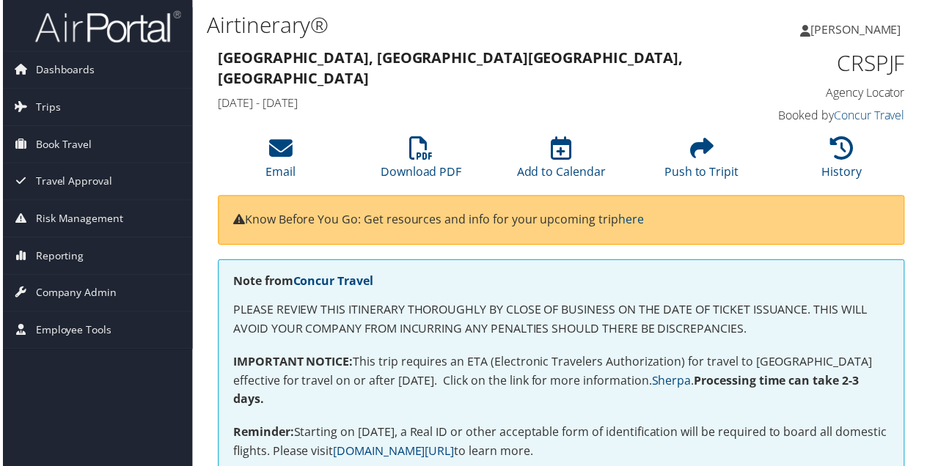
click at [567, 356] on p "IMPORTANT NOTICE: This trip requires an ETA (Electronic Travelers Authorization…" at bounding box center [562, 383] width 660 height 56
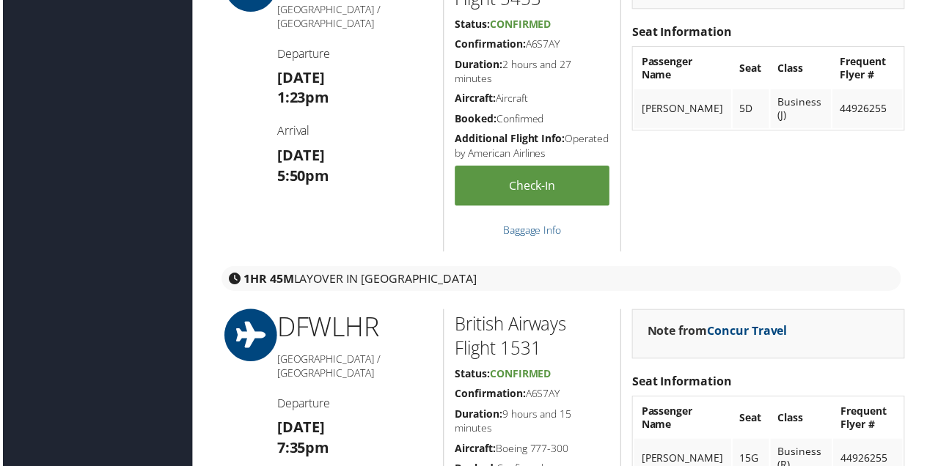
scroll to position [1027, 0]
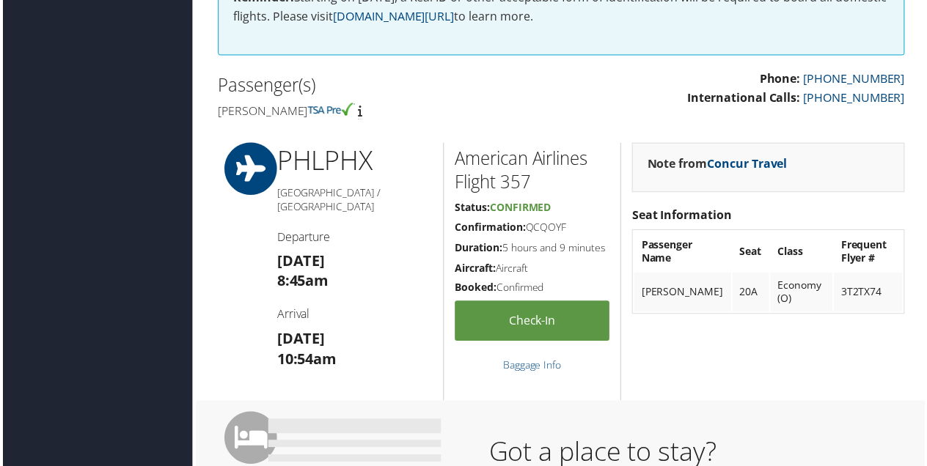
scroll to position [440, 0]
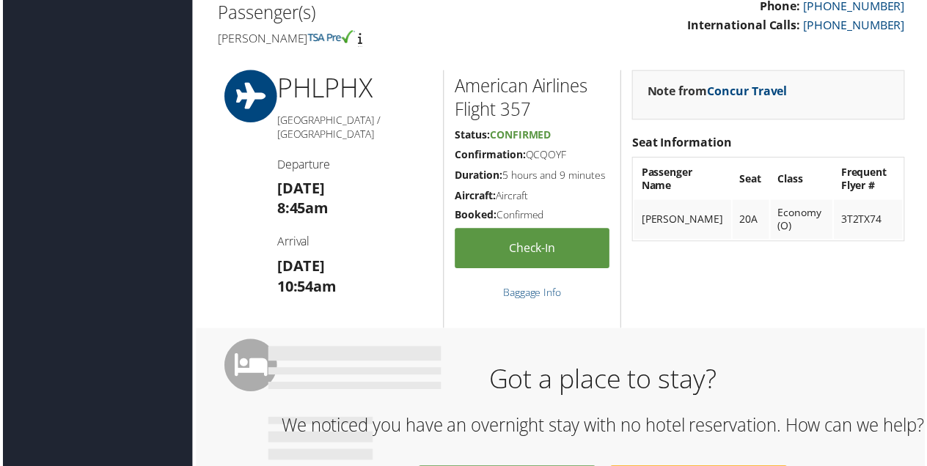
click at [516, 363] on h1 "Got a place to stay?" at bounding box center [604, 381] width 652 height 37
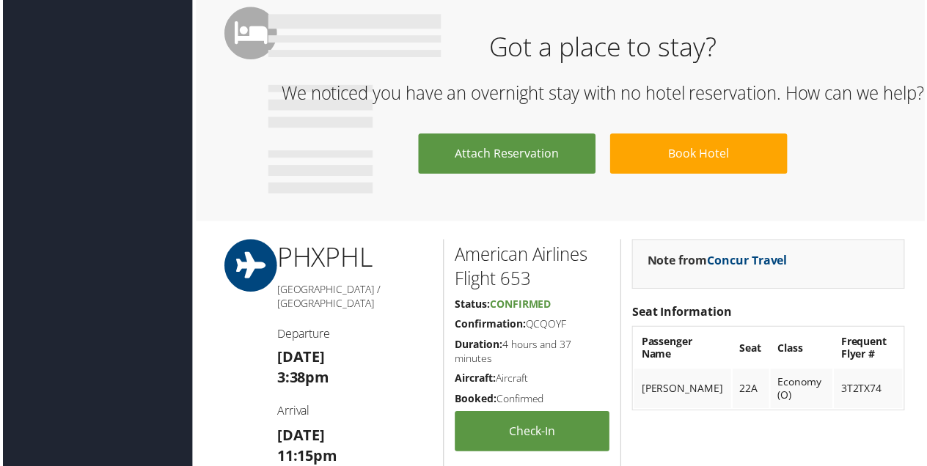
scroll to position [660, 0]
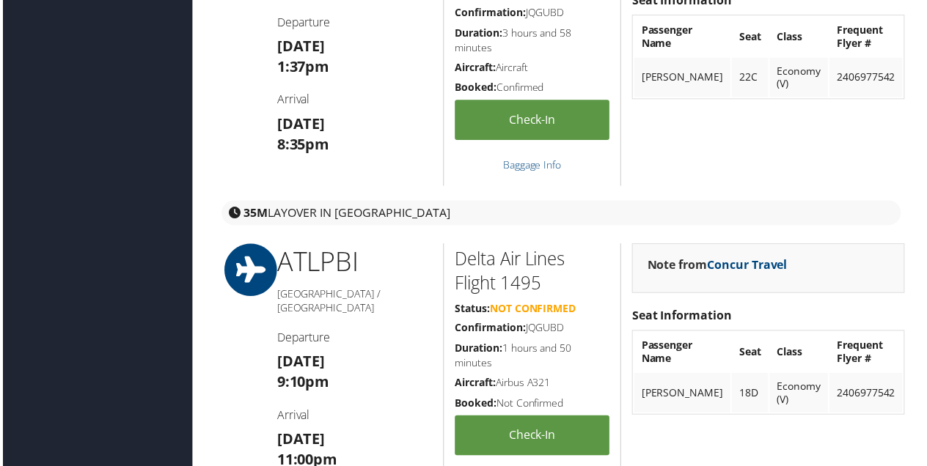
scroll to position [1320, 0]
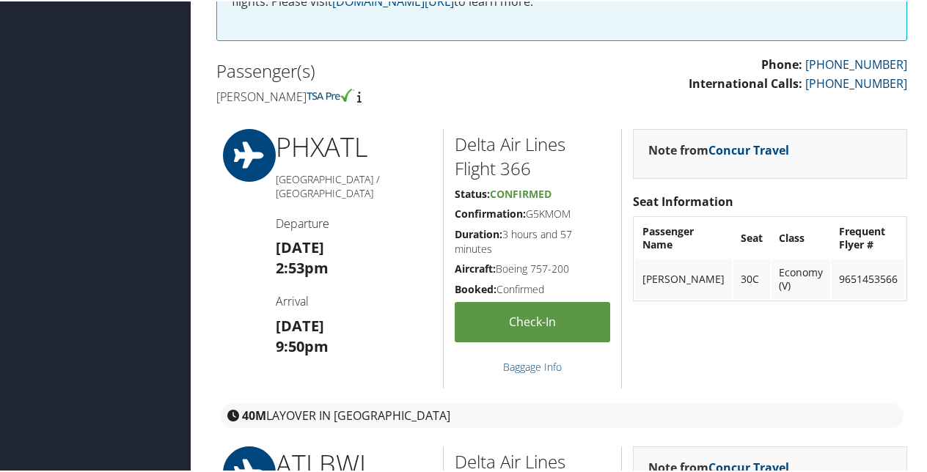
scroll to position [367, 0]
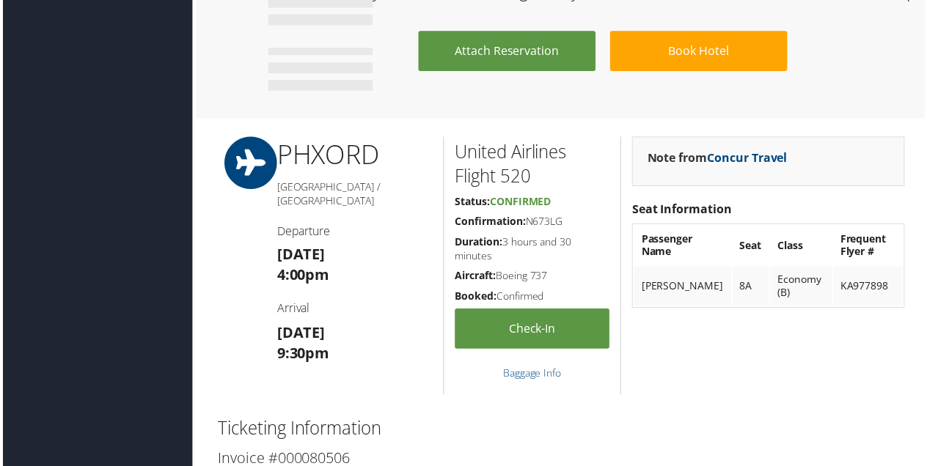
scroll to position [733, 0]
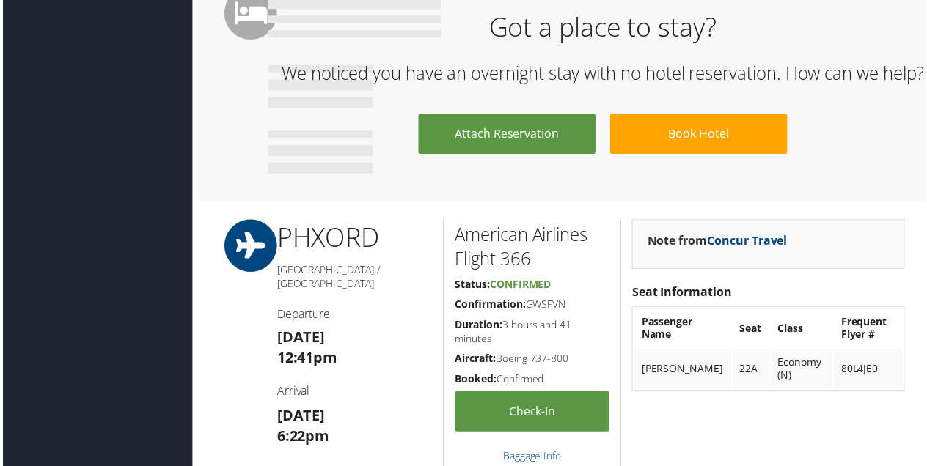
scroll to position [807, 0]
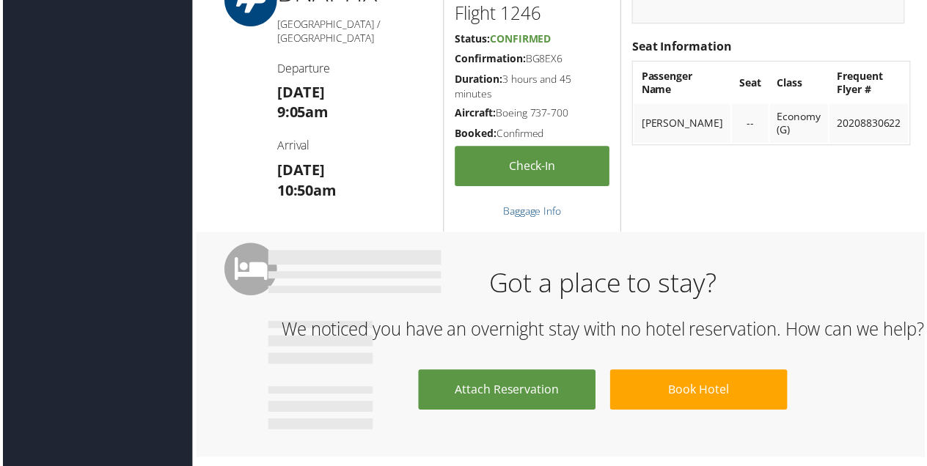
scroll to position [807, 0]
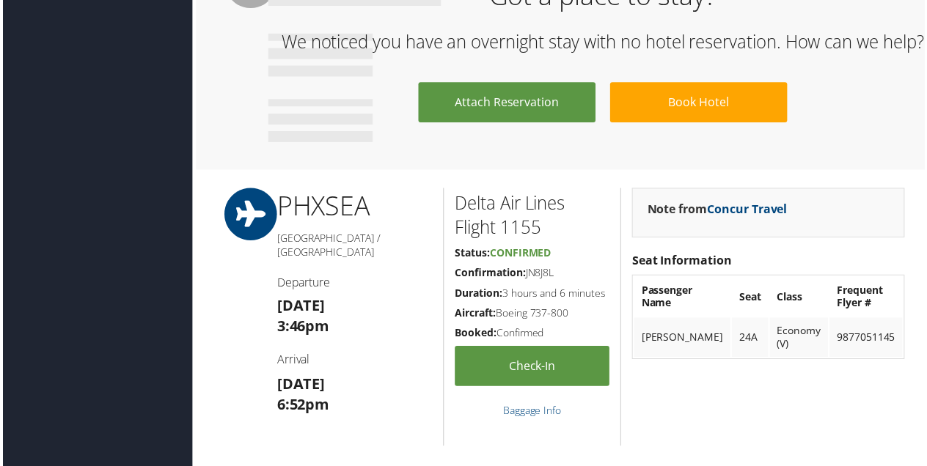
scroll to position [880, 0]
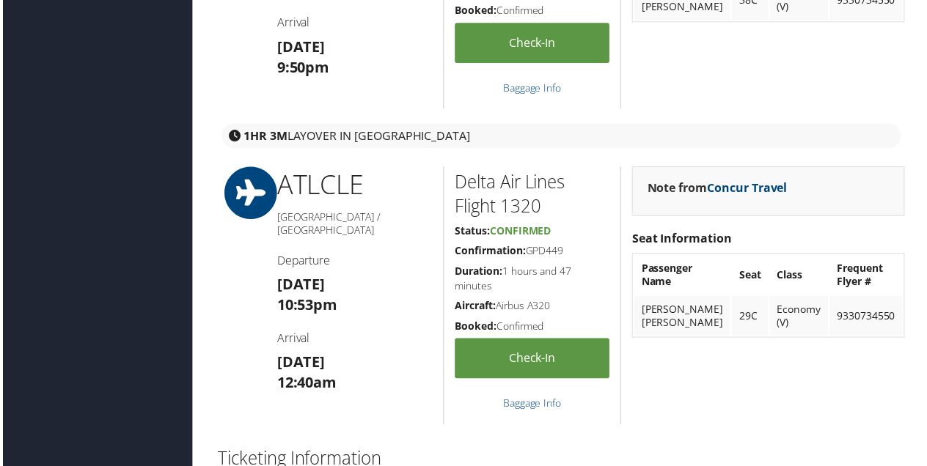
scroll to position [1320, 0]
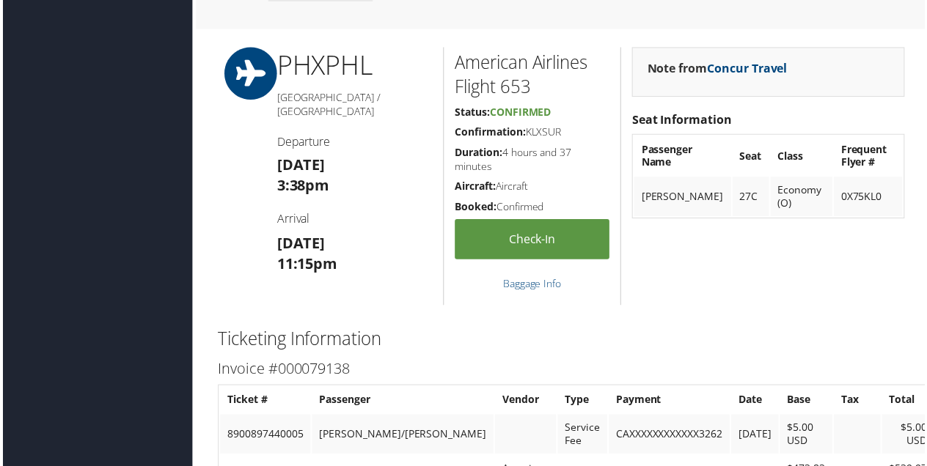
scroll to position [880, 0]
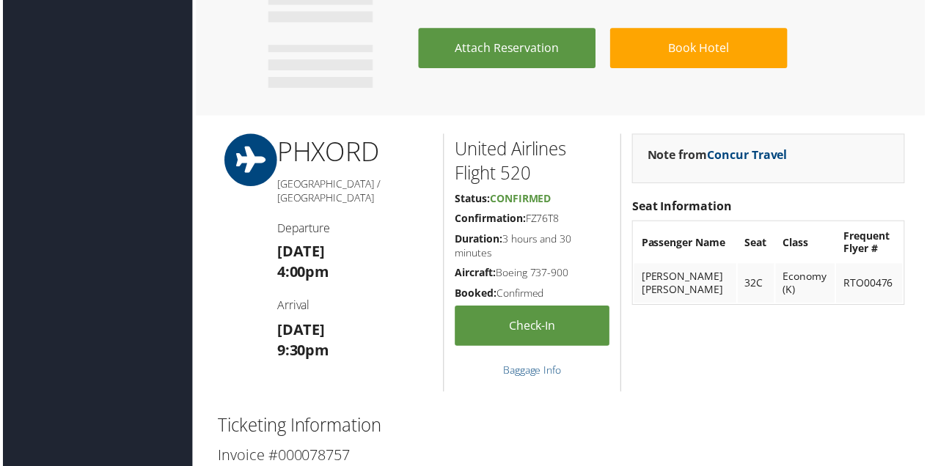
scroll to position [880, 0]
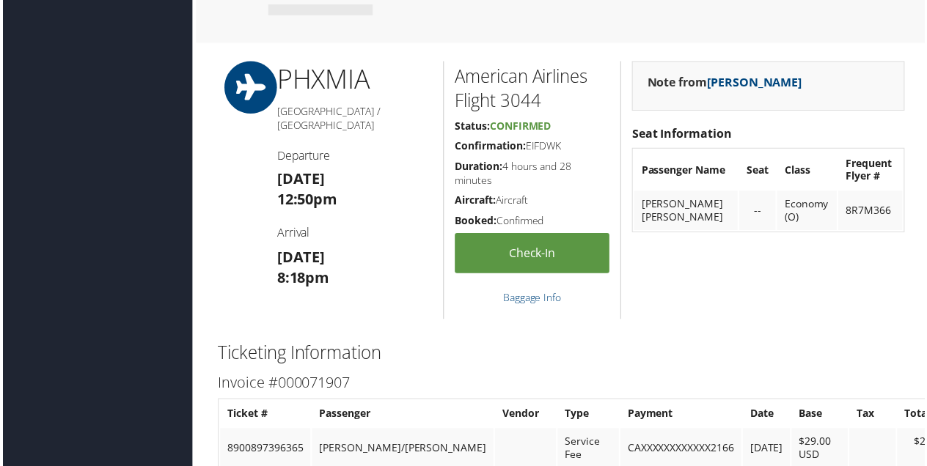
scroll to position [660, 0]
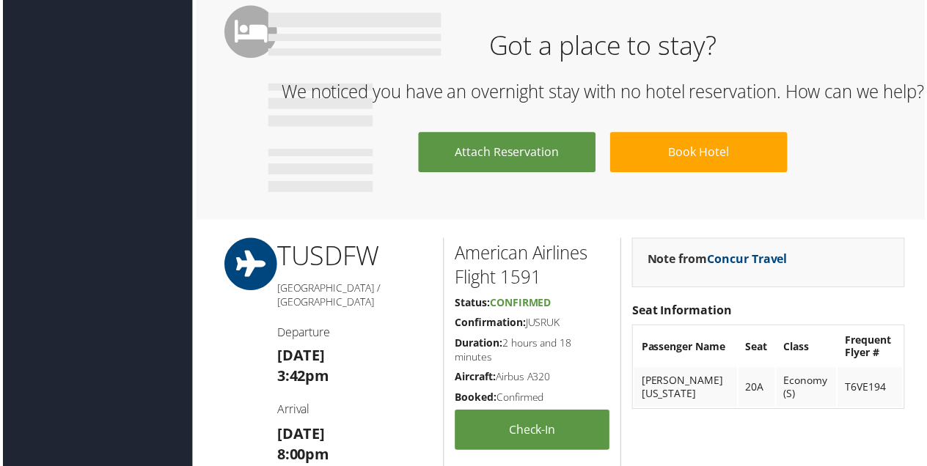
scroll to position [880, 0]
